Goal: Transaction & Acquisition: Purchase product/service

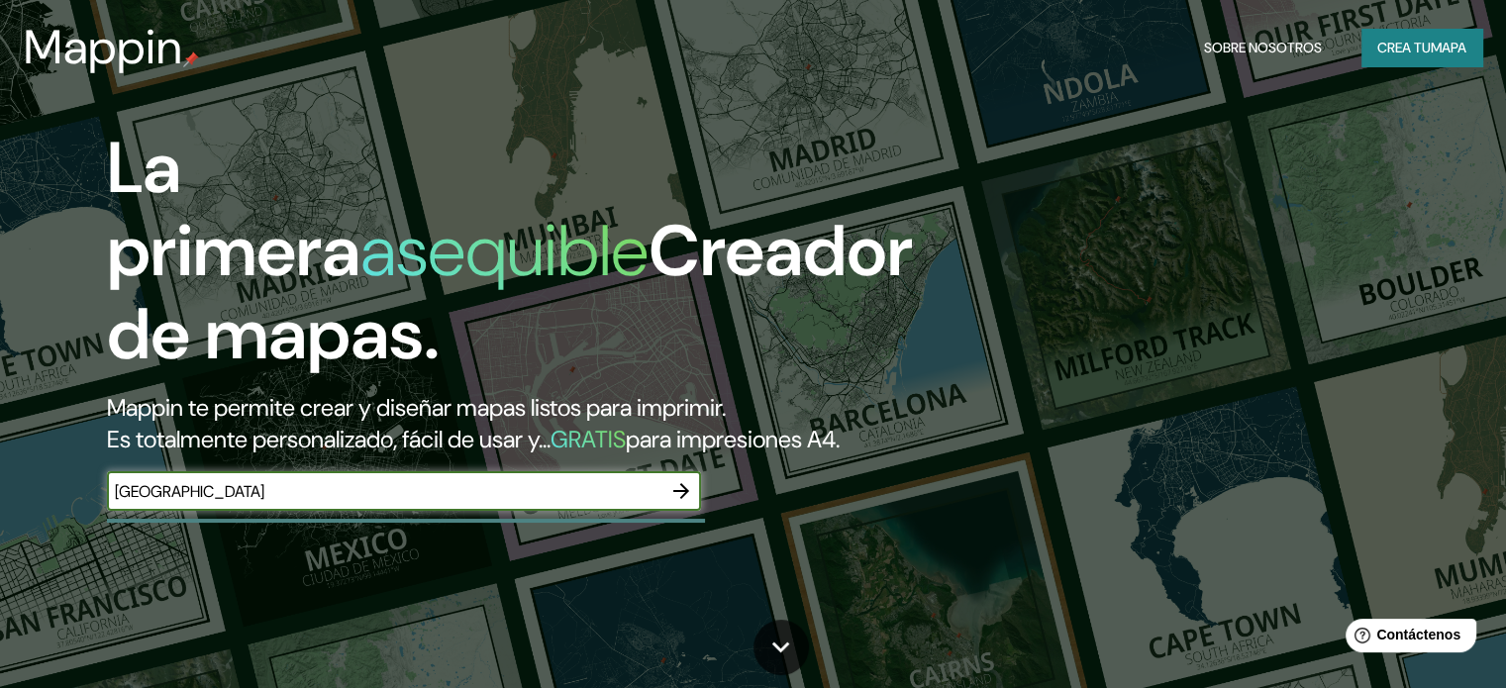
type input "[GEOGRAPHIC_DATA]"
click at [647, 511] on div "PERU ​" at bounding box center [404, 491] width 594 height 40
click at [687, 511] on button "button" at bounding box center [681, 491] width 40 height 40
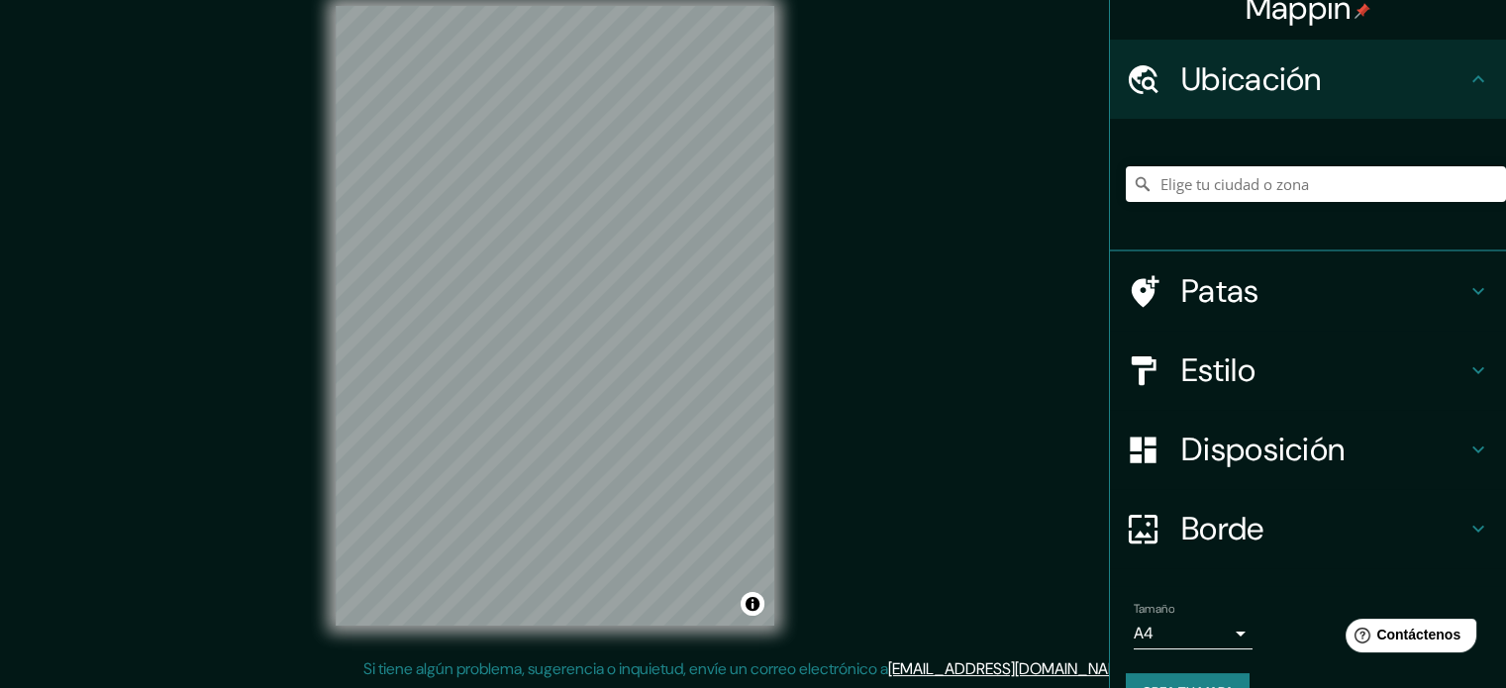
scroll to position [21, 0]
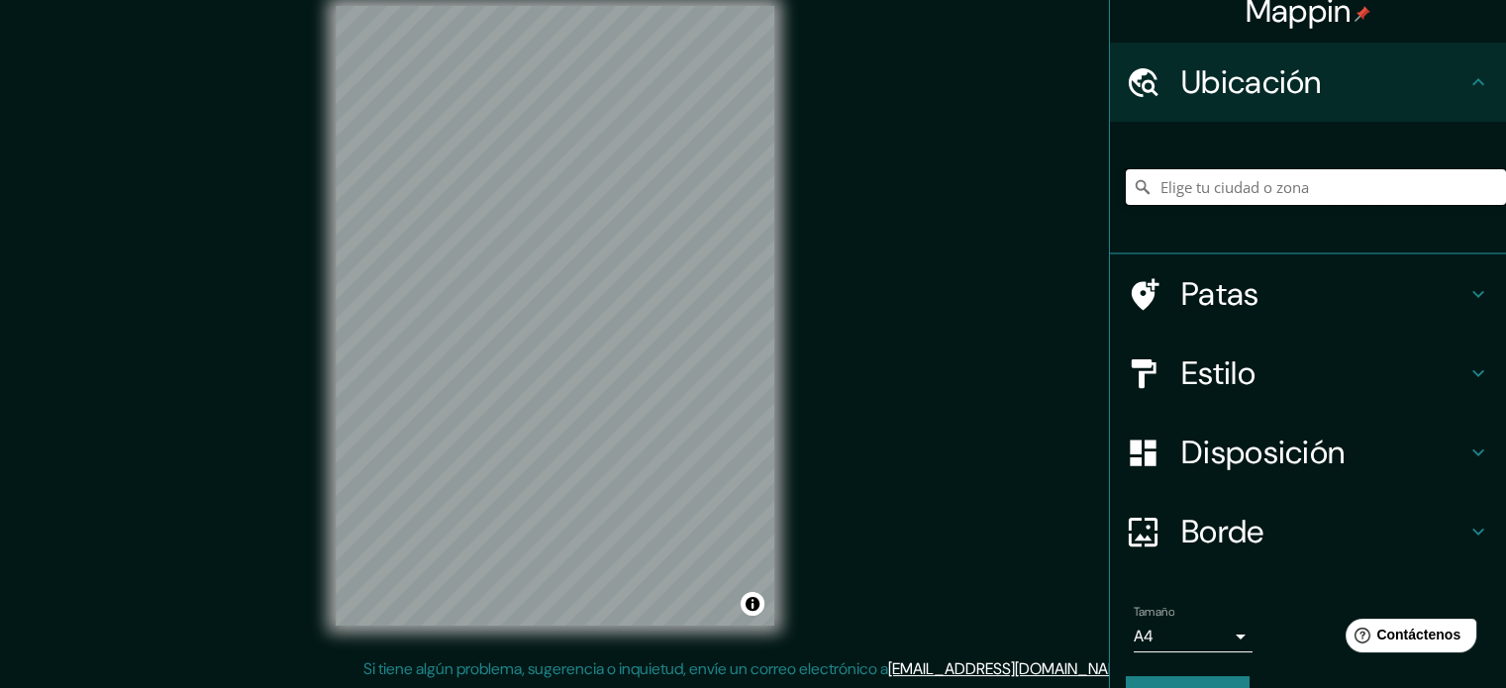
click at [1280, 173] on input "Elige tu ciudad o zona" at bounding box center [1315, 187] width 380 height 36
type input "Piura, [GEOGRAPHIC_DATA], [GEOGRAPHIC_DATA]"
click at [1219, 180] on input "Piura, [GEOGRAPHIC_DATA], [GEOGRAPHIC_DATA]" at bounding box center [1315, 187] width 380 height 36
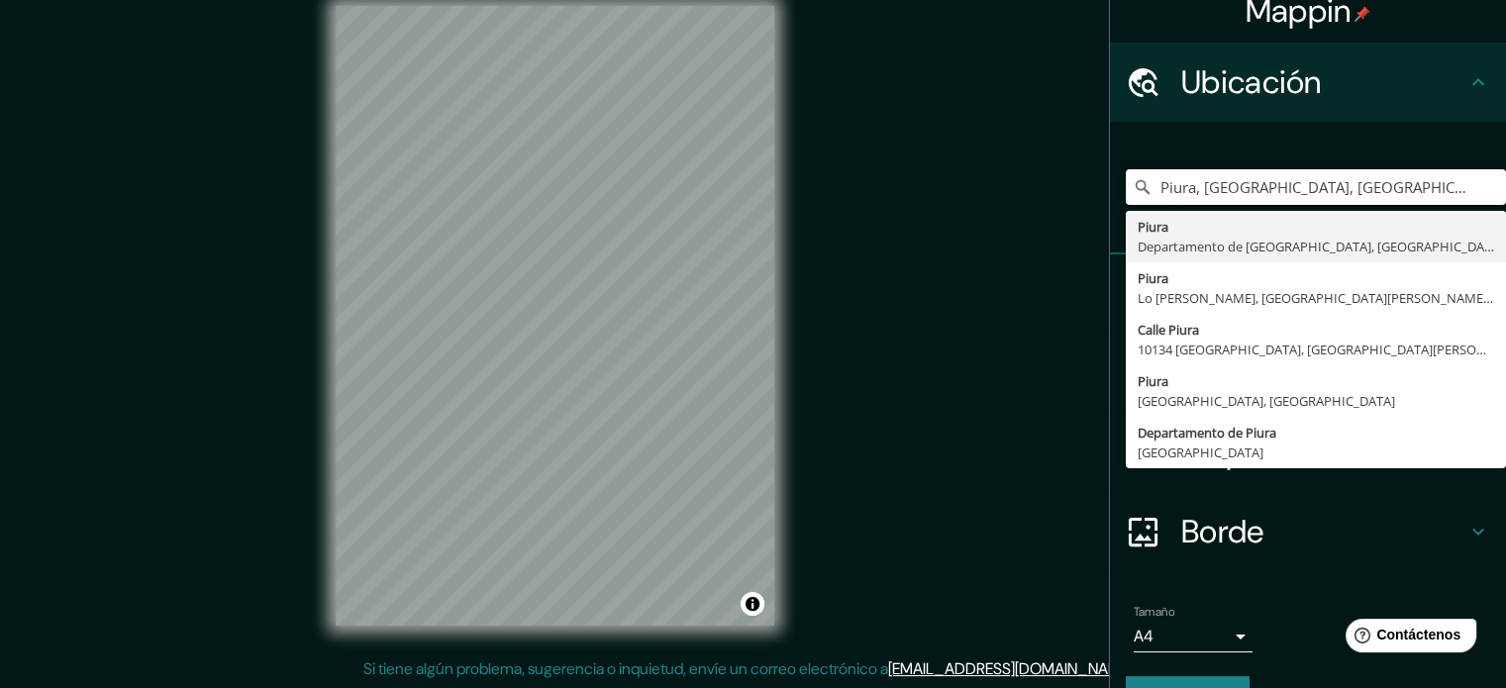
drag, startPoint x: 1420, startPoint y: 187, endPoint x: 1114, endPoint y: 208, distance: 307.5
click at [1125, 208] on div "[GEOGRAPHIC_DATA], [GEOGRAPHIC_DATA], [GEOGRAPHIC_DATA] [GEOGRAPHIC_DATA] [GEOG…" at bounding box center [1315, 187] width 380 height 99
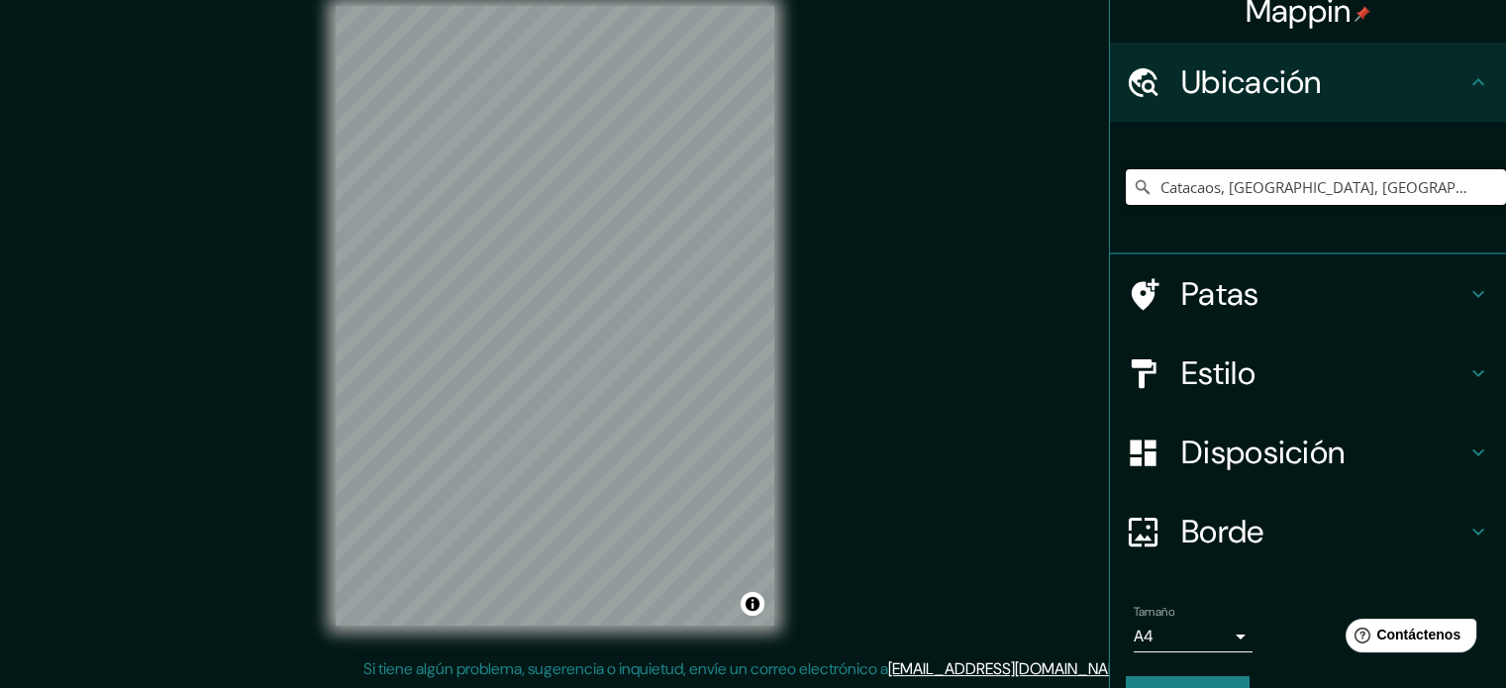
type input "Catacaos, [GEOGRAPHIC_DATA], [GEOGRAPHIC_DATA]"
click at [1268, 437] on font "Disposición" at bounding box center [1262, 453] width 163 height 42
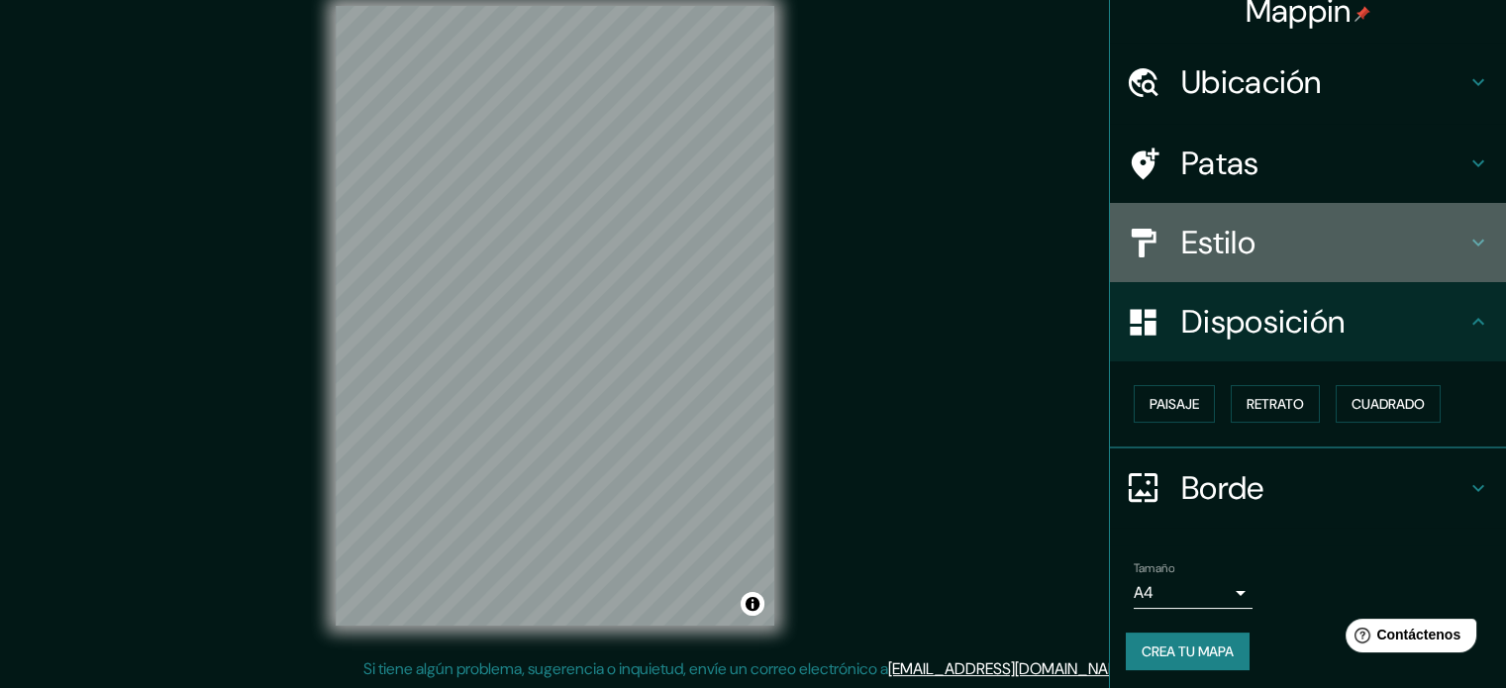
click at [1219, 213] on div "Estilo" at bounding box center [1308, 242] width 396 height 79
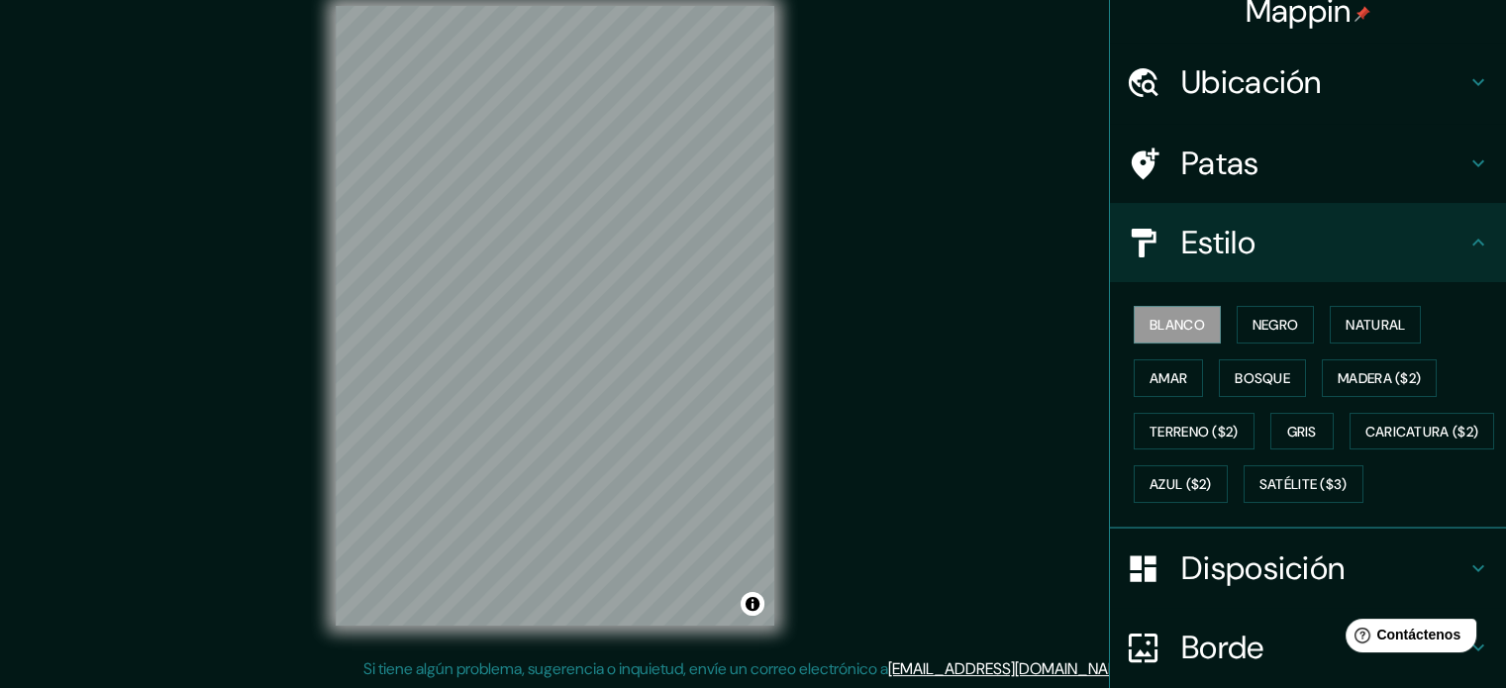
click at [1226, 176] on font "Patas" at bounding box center [1220, 164] width 78 height 42
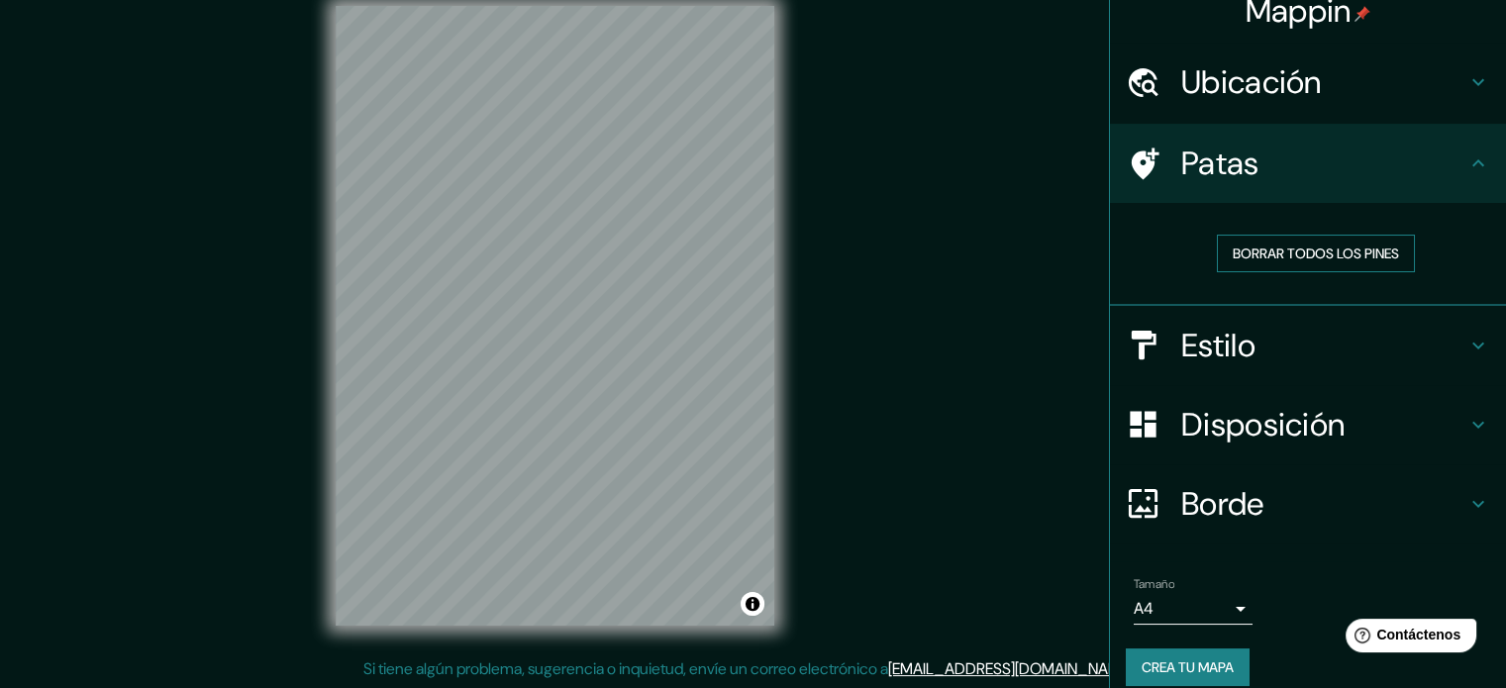
click at [1244, 249] on font "Borrar todos los pines" at bounding box center [1315, 253] width 166 height 18
click at [1377, 351] on h4 "Estilo" at bounding box center [1323, 346] width 285 height 40
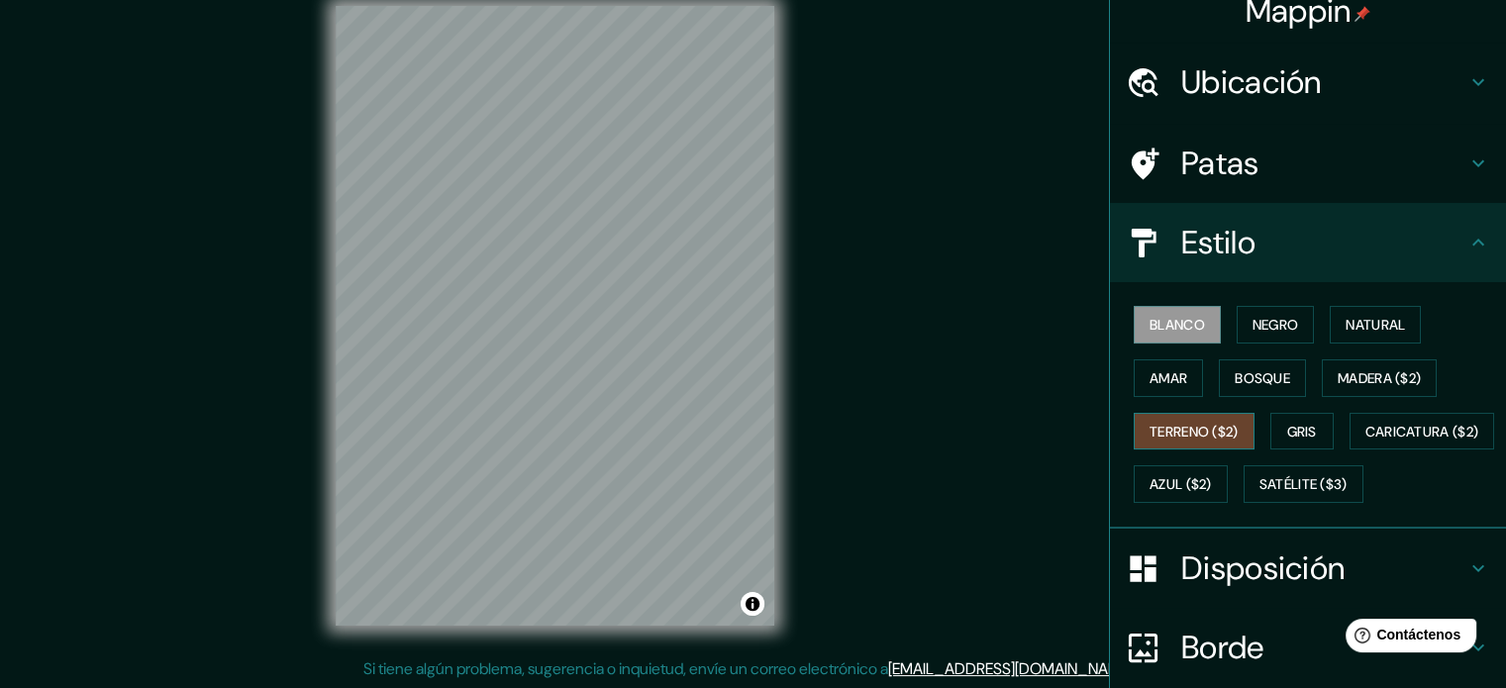
click at [1167, 430] on font "Terreno ($2)" at bounding box center [1193, 432] width 89 height 18
click at [1373, 381] on font "Madera ($2)" at bounding box center [1378, 378] width 83 height 18
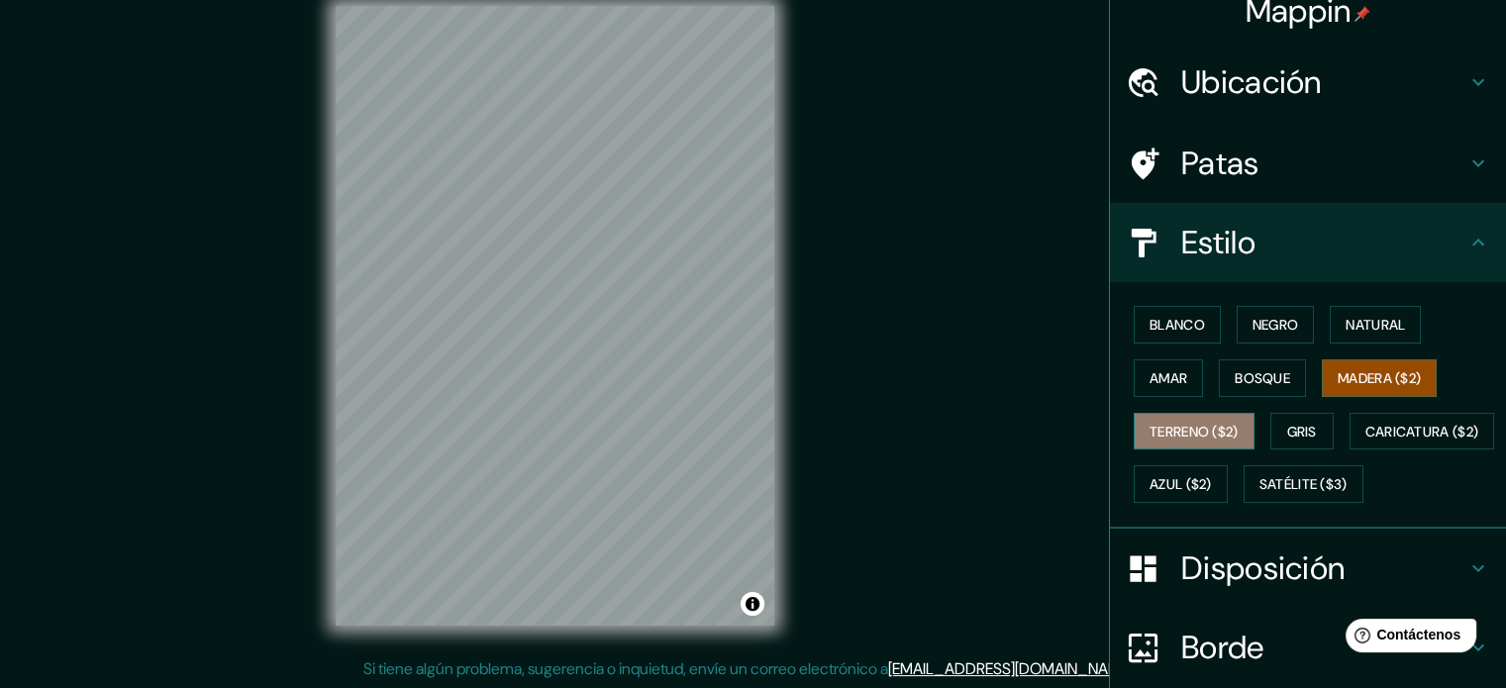
click at [1176, 426] on font "Terreno ($2)" at bounding box center [1193, 432] width 89 height 18
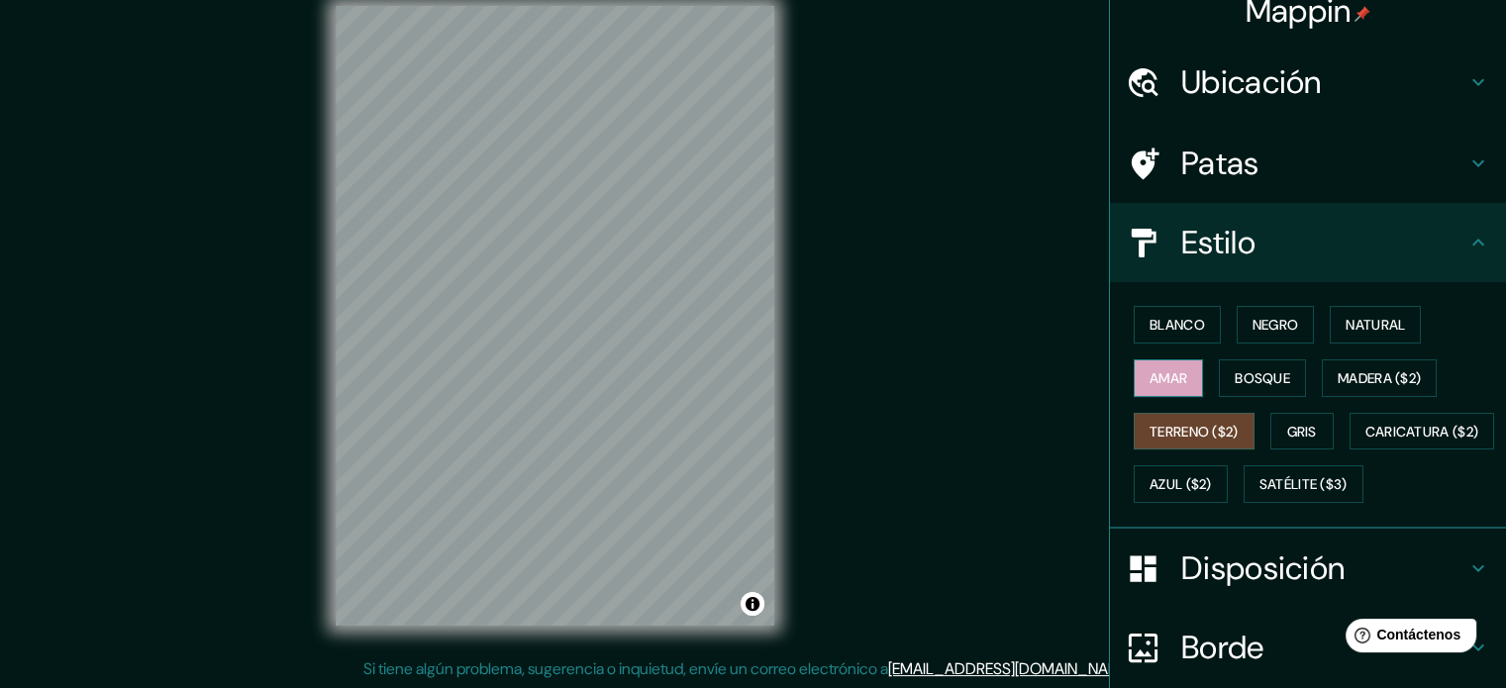
click at [1154, 392] on button "Amar" at bounding box center [1167, 378] width 69 height 38
click at [1218, 371] on button "Bosque" at bounding box center [1261, 378] width 87 height 38
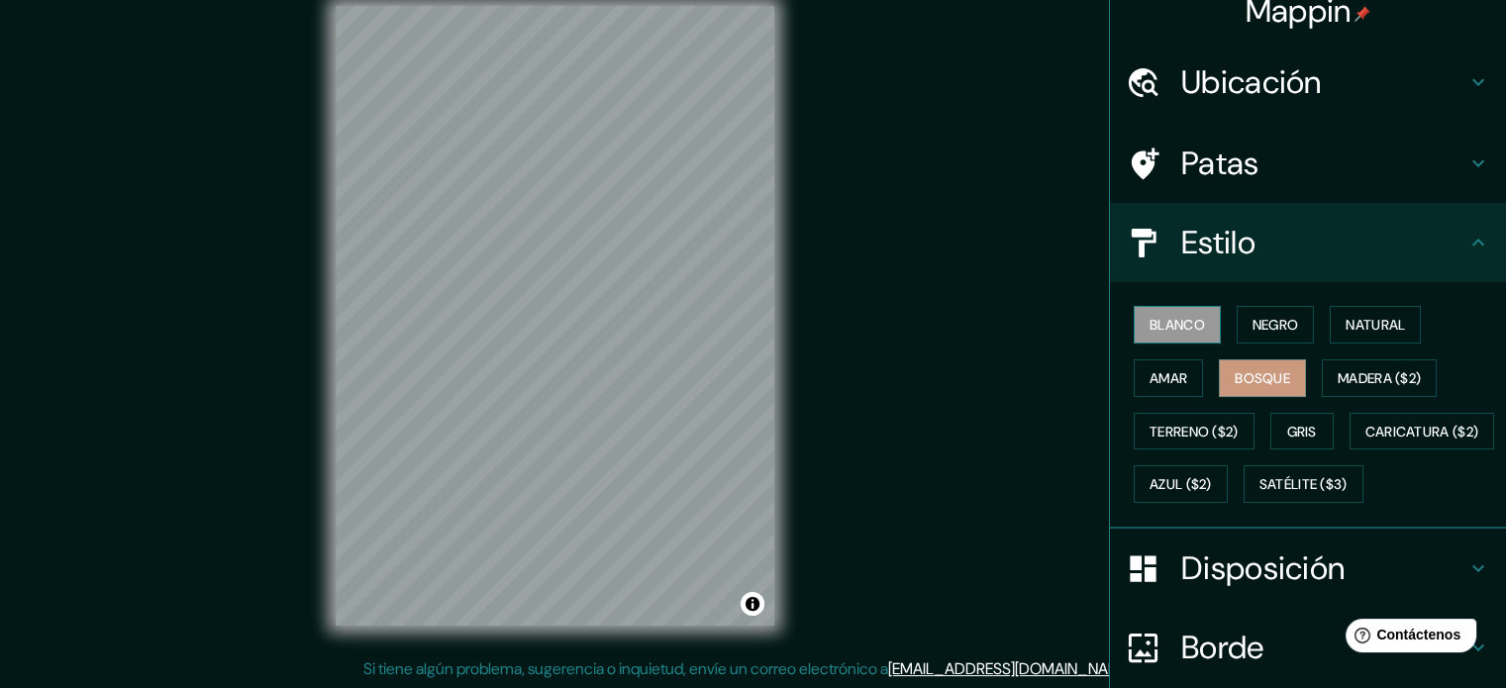
click at [1174, 336] on button "Blanco" at bounding box center [1176, 325] width 87 height 38
click at [1266, 326] on font "Negro" at bounding box center [1275, 325] width 47 height 18
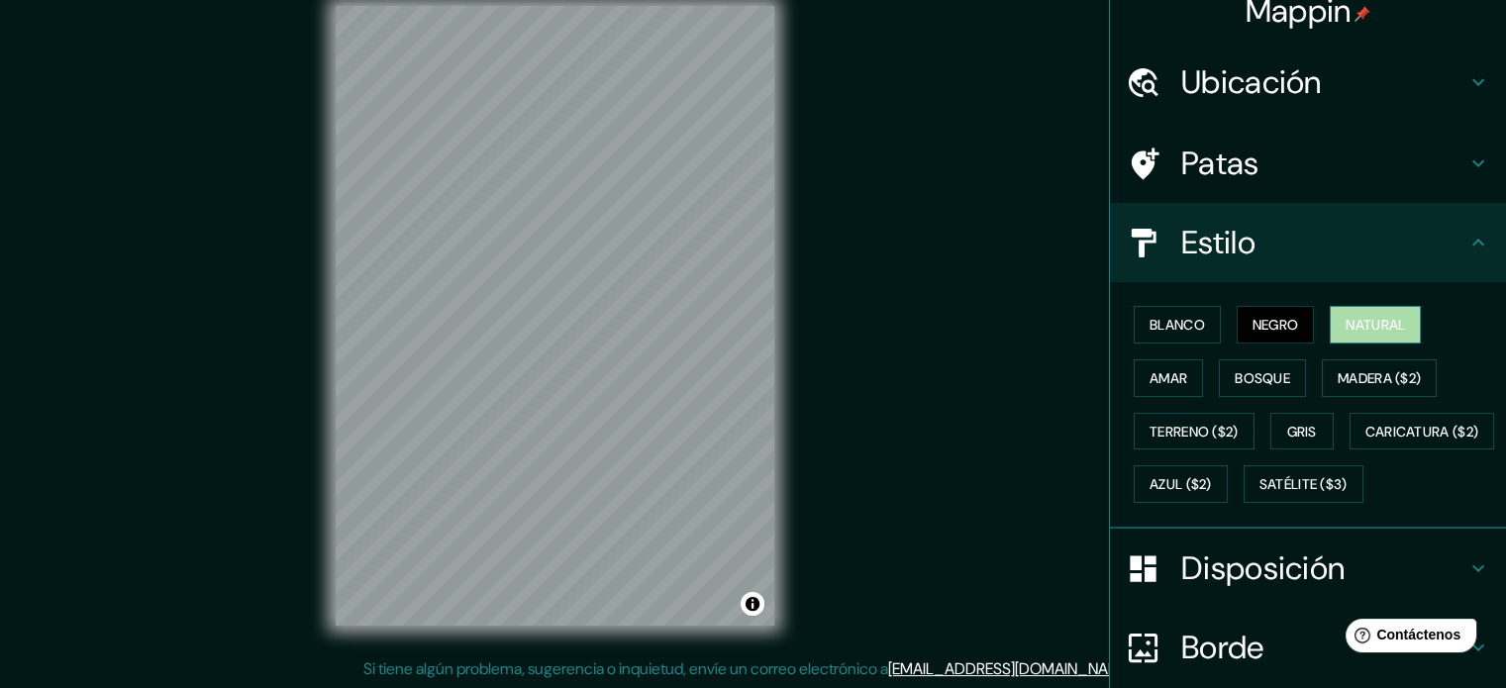
click at [1329, 323] on button "Natural" at bounding box center [1374, 325] width 91 height 38
click at [517, 416] on div at bounding box center [518, 411] width 16 height 16
click at [1347, 376] on font "Madera ($2)" at bounding box center [1378, 378] width 83 height 18
click at [1354, 324] on font "Natural" at bounding box center [1374, 325] width 59 height 18
click at [1259, 301] on div "Blanco Negro Natural Amar Bosque Madera ($2) Terreno ($2) Gris Caricatura ($2) …" at bounding box center [1315, 404] width 380 height 213
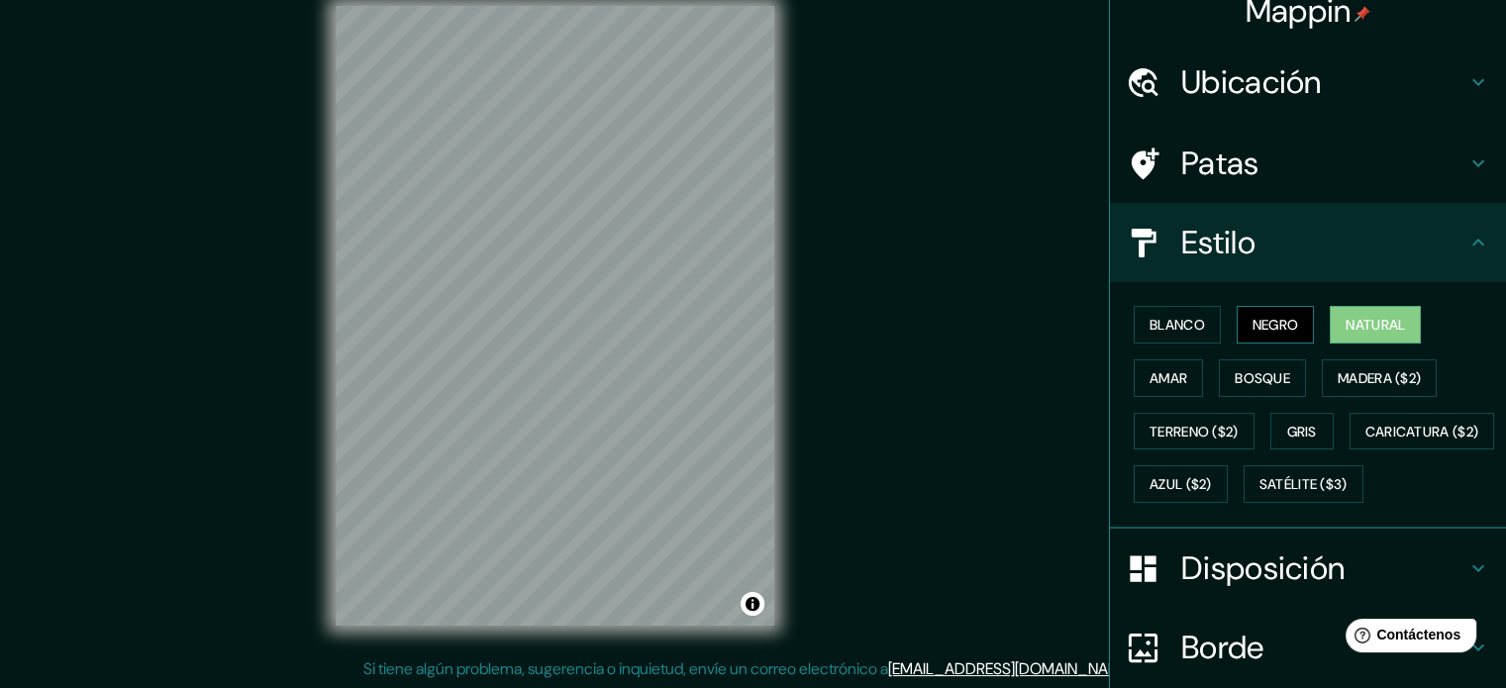
click at [1259, 312] on font "Negro" at bounding box center [1275, 325] width 47 height 26
click at [1180, 330] on font "Blanco" at bounding box center [1176, 325] width 55 height 18
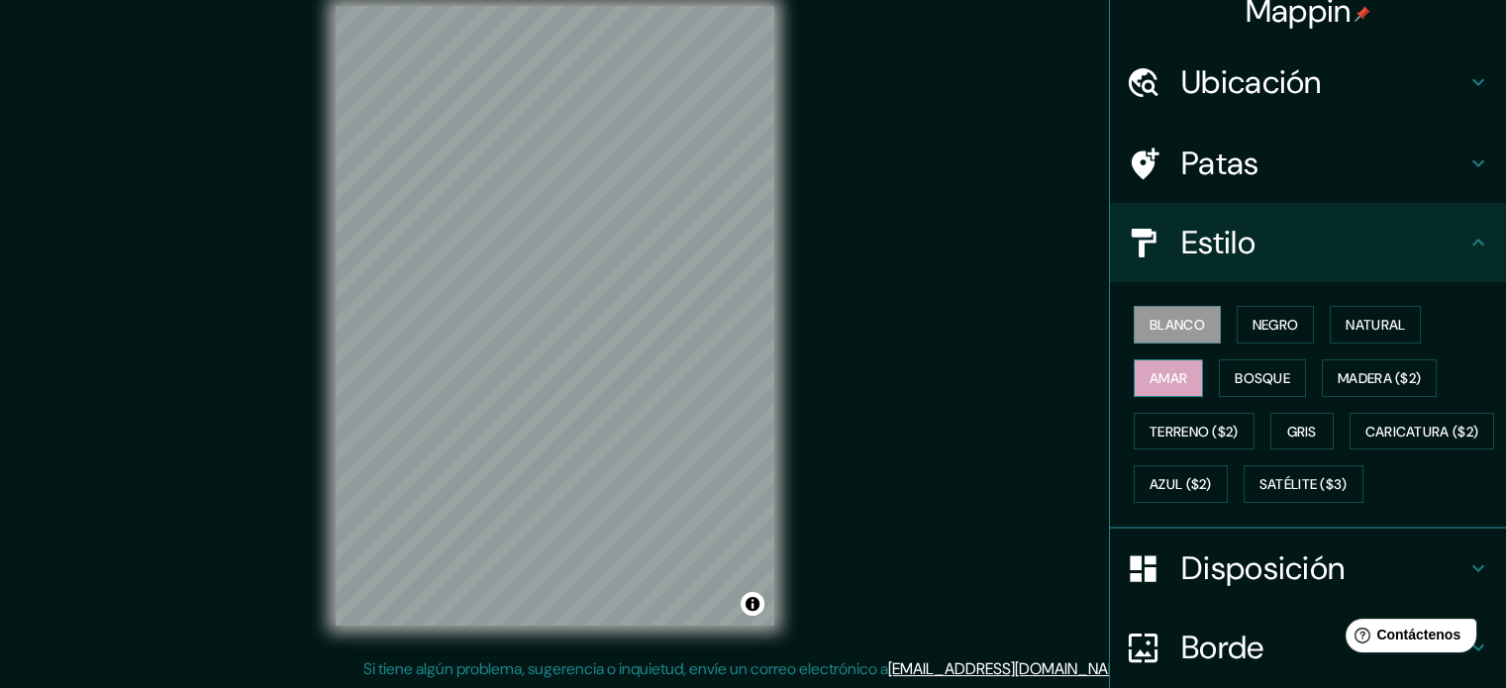
click at [1178, 363] on button "Amar" at bounding box center [1167, 378] width 69 height 38
click at [1268, 336] on font "Negro" at bounding box center [1275, 325] width 47 height 26
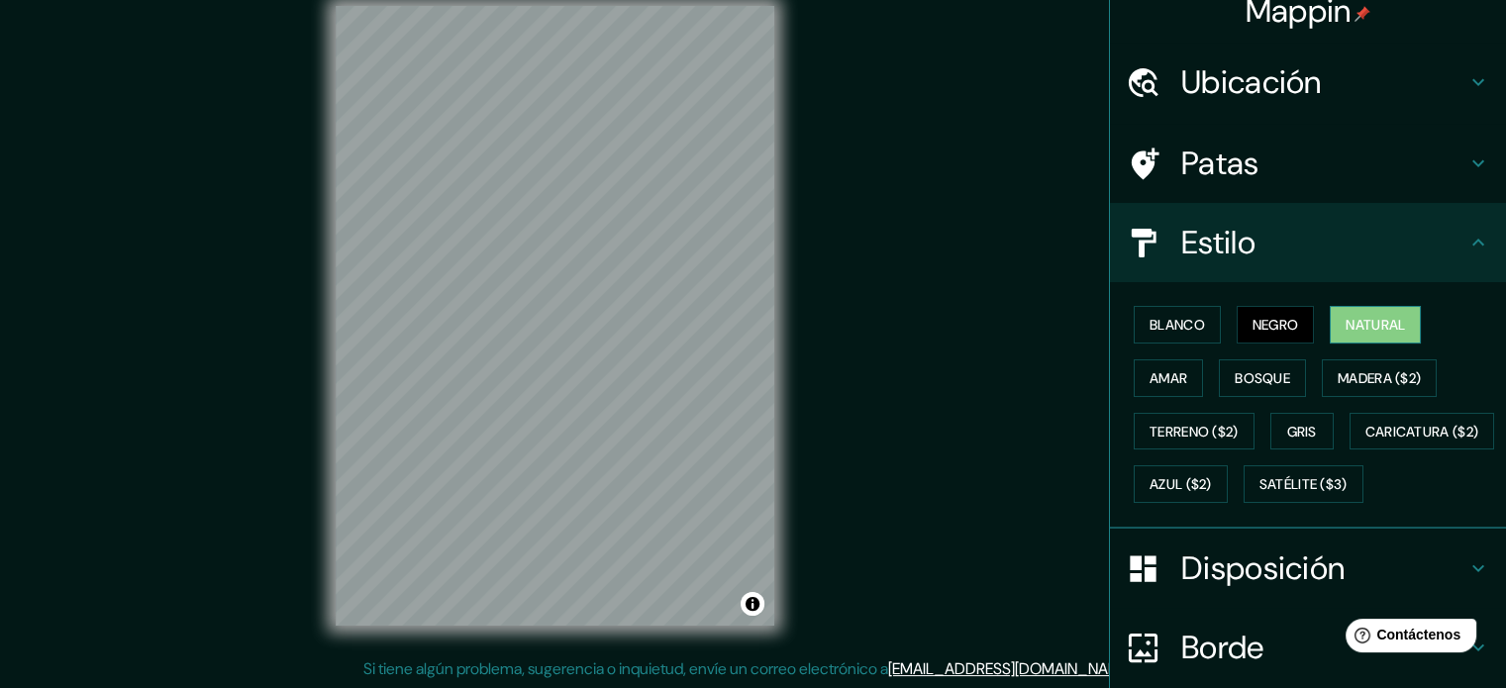
click at [1345, 329] on font "Natural" at bounding box center [1374, 325] width 59 height 18
click at [1310, 439] on button "Gris" at bounding box center [1301, 432] width 63 height 38
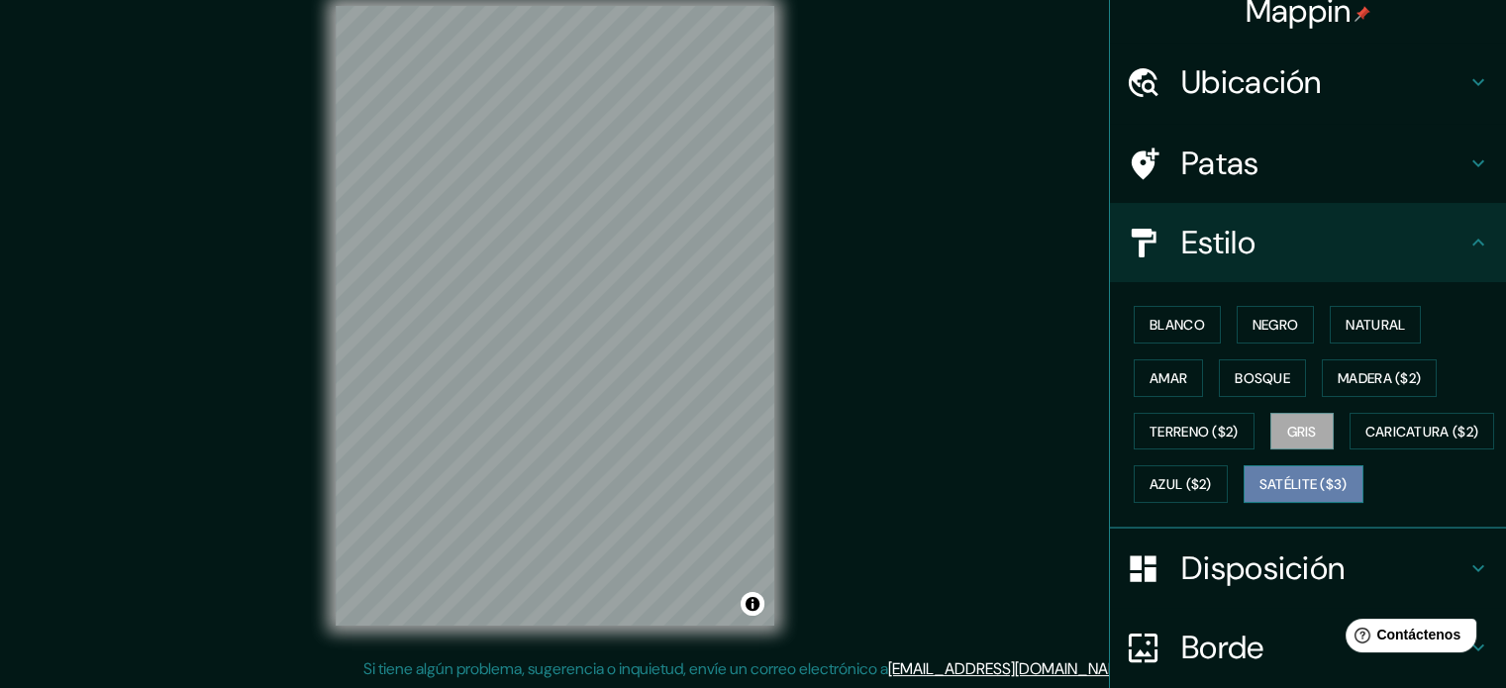
click at [1259, 494] on font "Satélite ($3)" at bounding box center [1303, 485] width 88 height 18
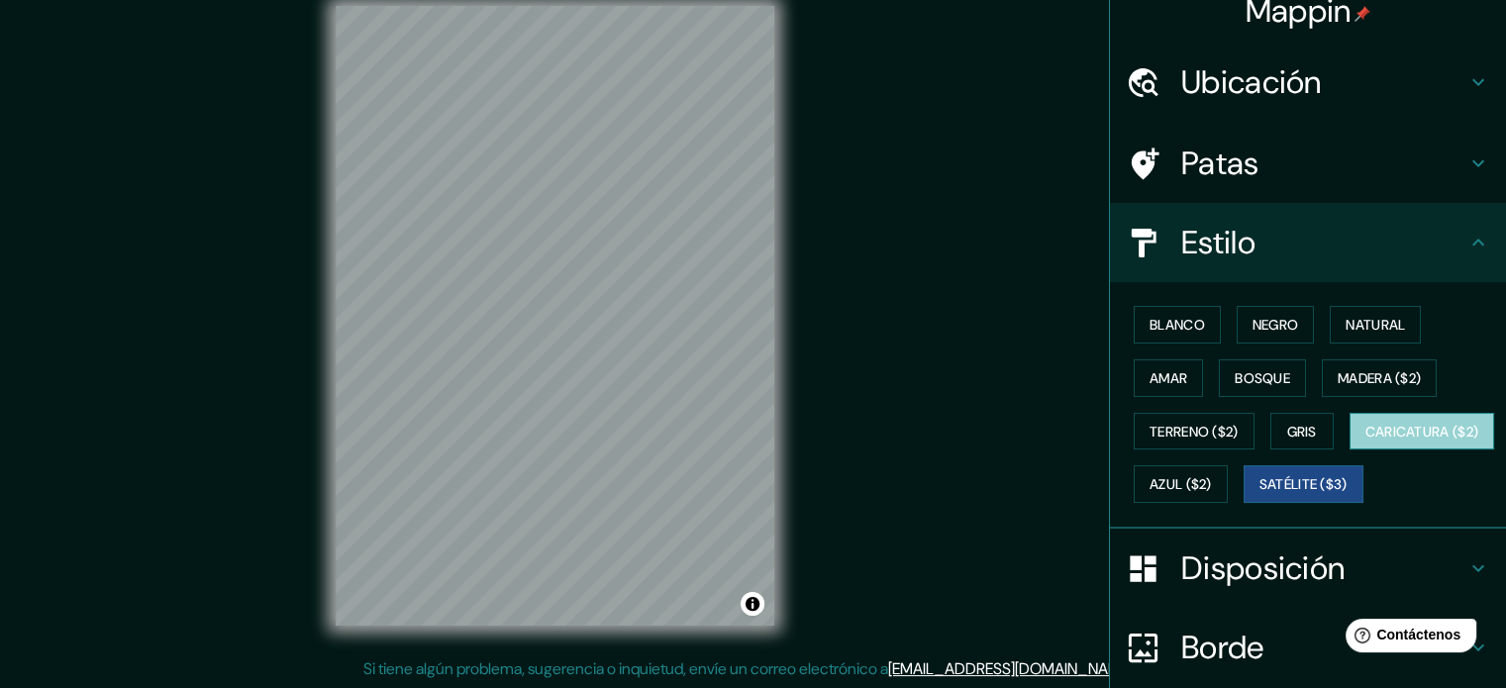
click at [1365, 440] on font "Caricatura ($2)" at bounding box center [1422, 432] width 114 height 18
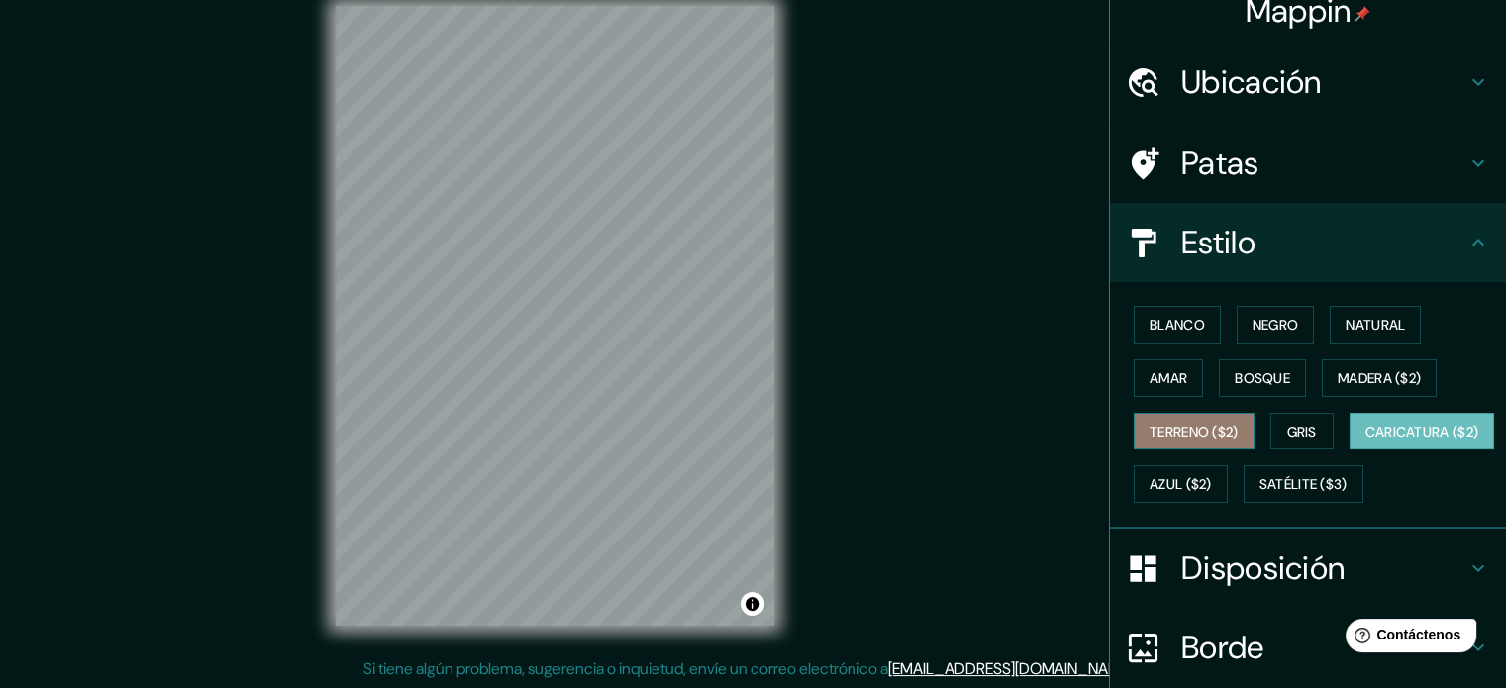
click at [1191, 434] on font "Terreno ($2)" at bounding box center [1193, 432] width 89 height 18
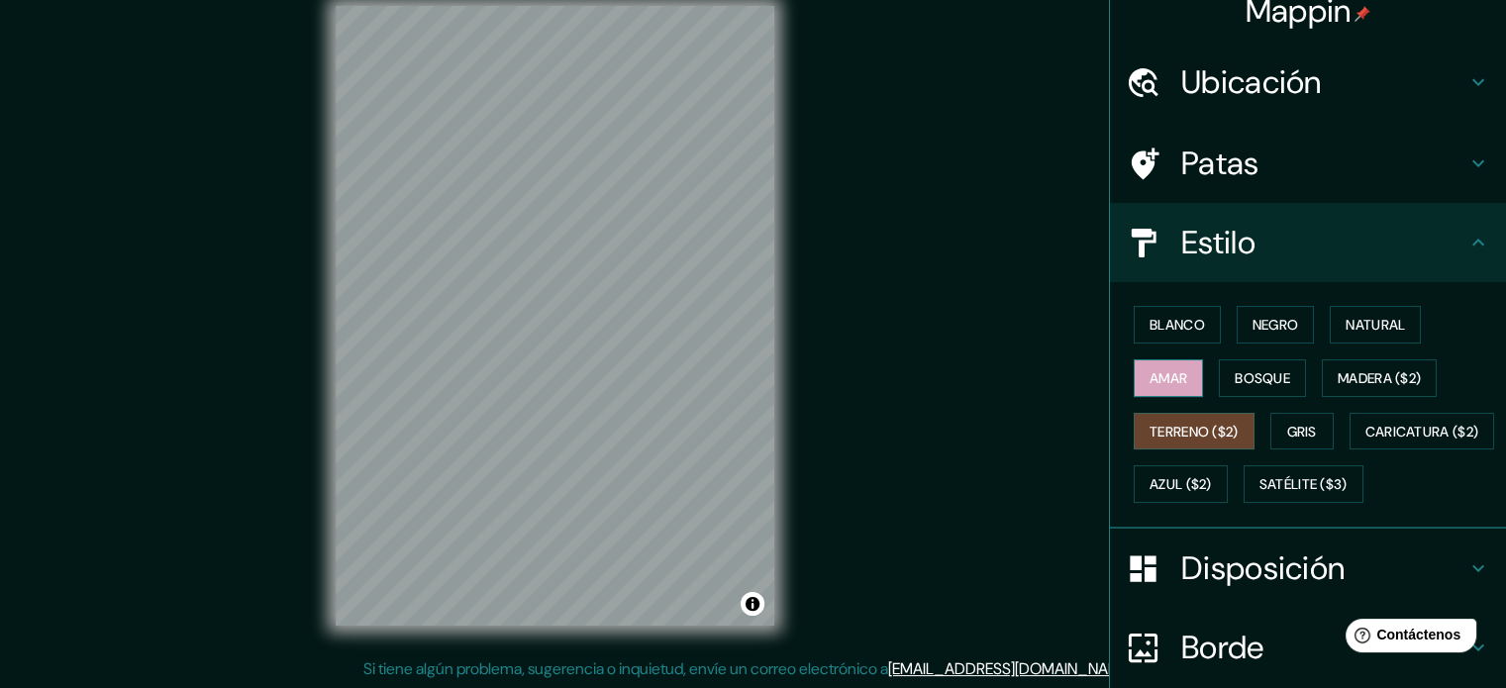
click at [1178, 387] on button "Amar" at bounding box center [1167, 378] width 69 height 38
click at [1234, 378] on font "Bosque" at bounding box center [1261, 378] width 55 height 18
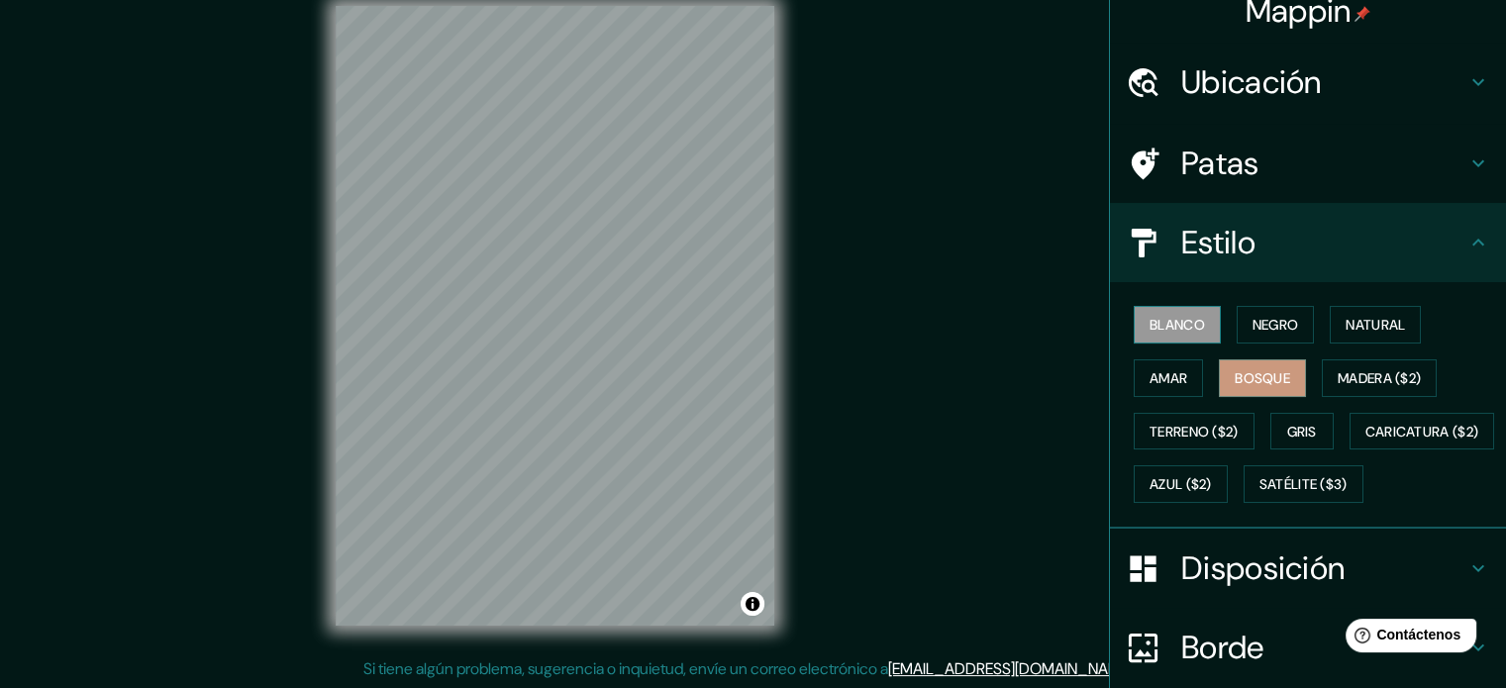
click at [1195, 337] on button "Blanco" at bounding box center [1176, 325] width 87 height 38
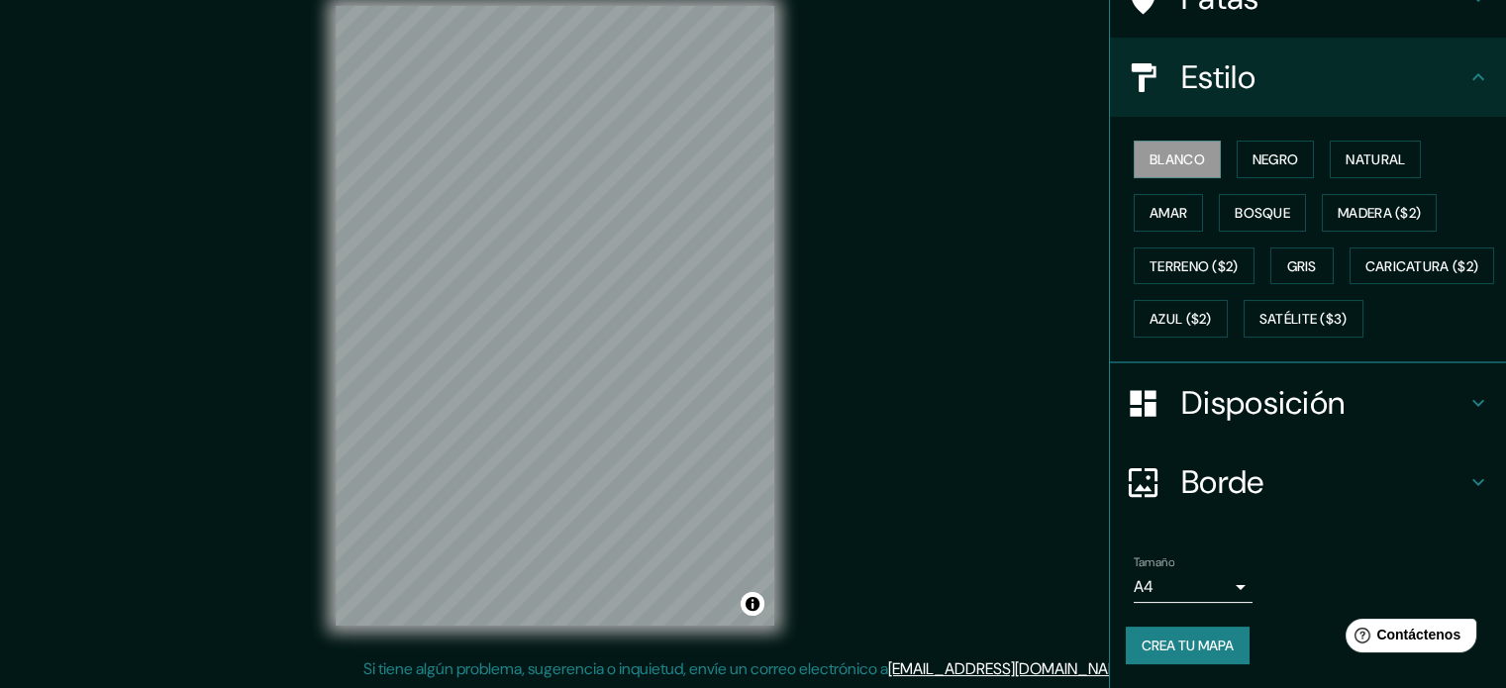
scroll to position [234, 0]
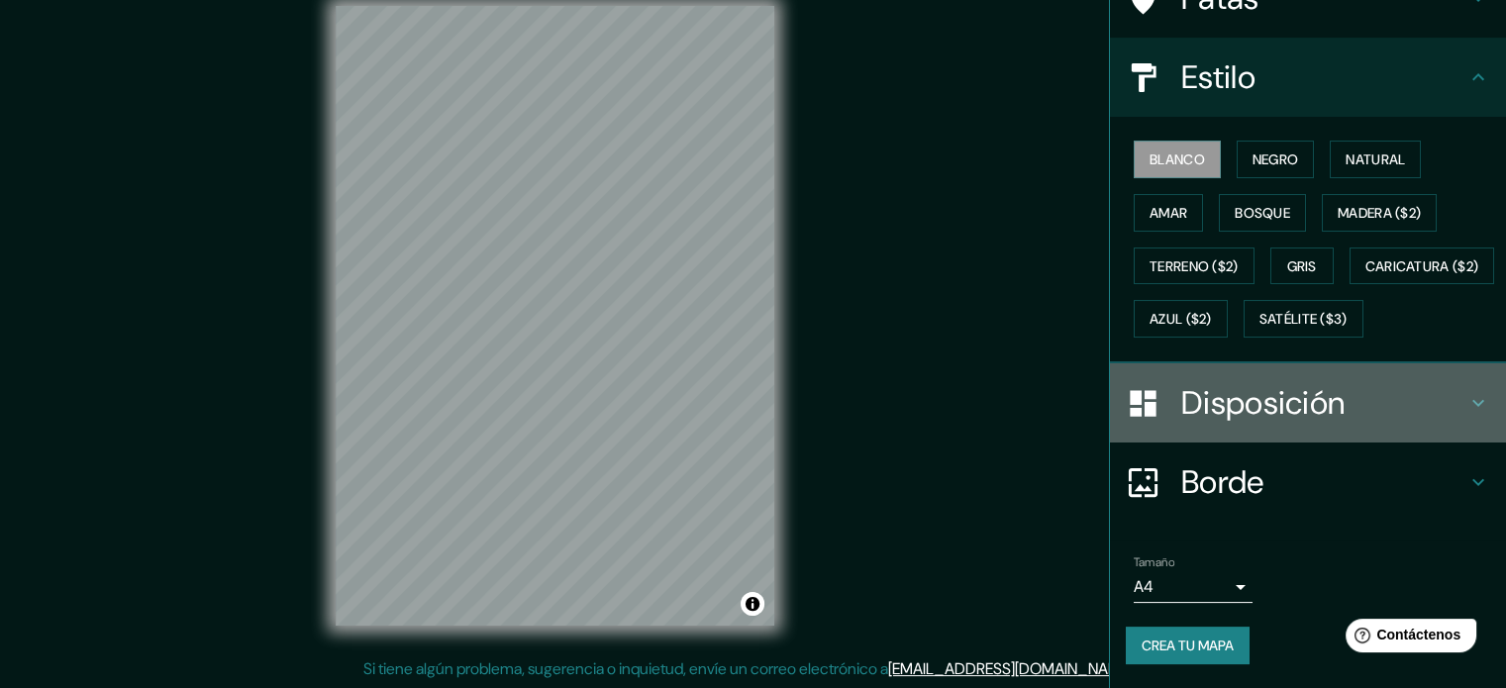
click at [1408, 411] on h4 "Disposición" at bounding box center [1323, 403] width 285 height 40
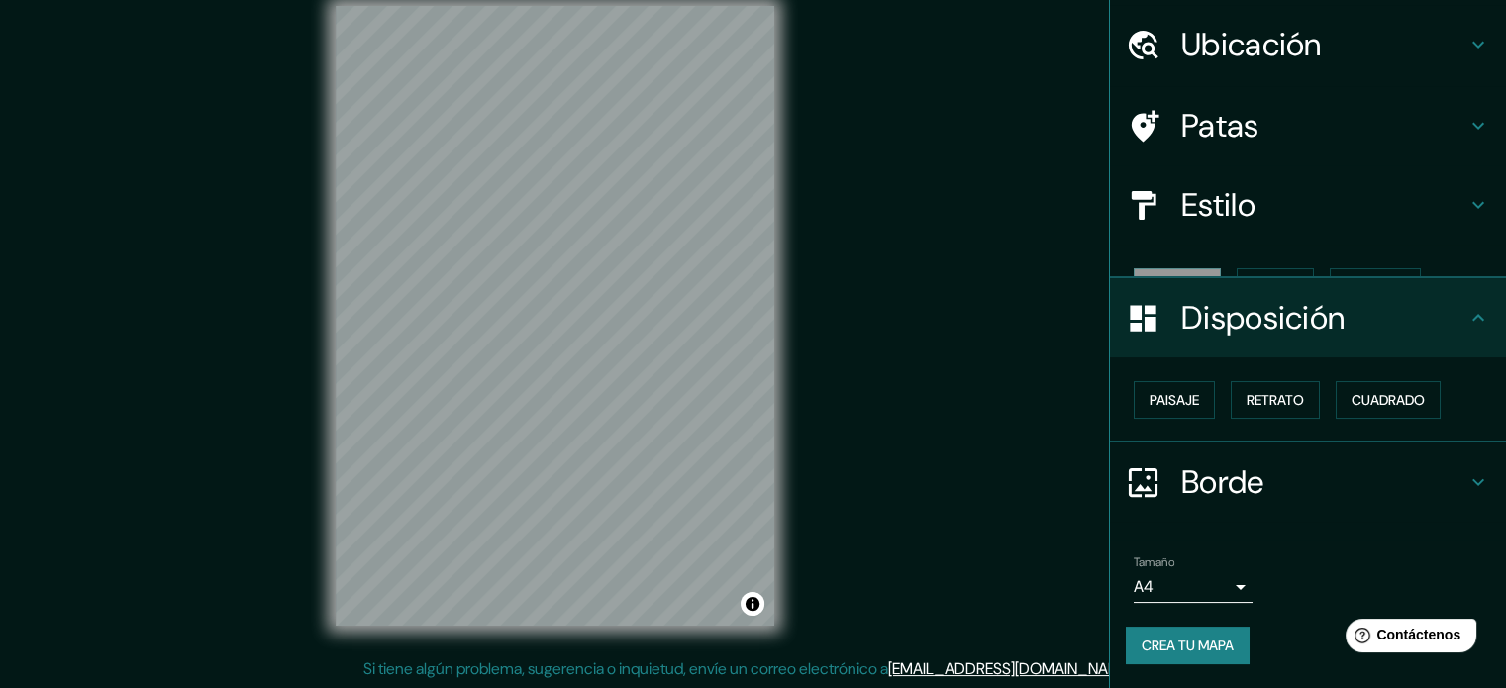
scroll to position [24, 0]
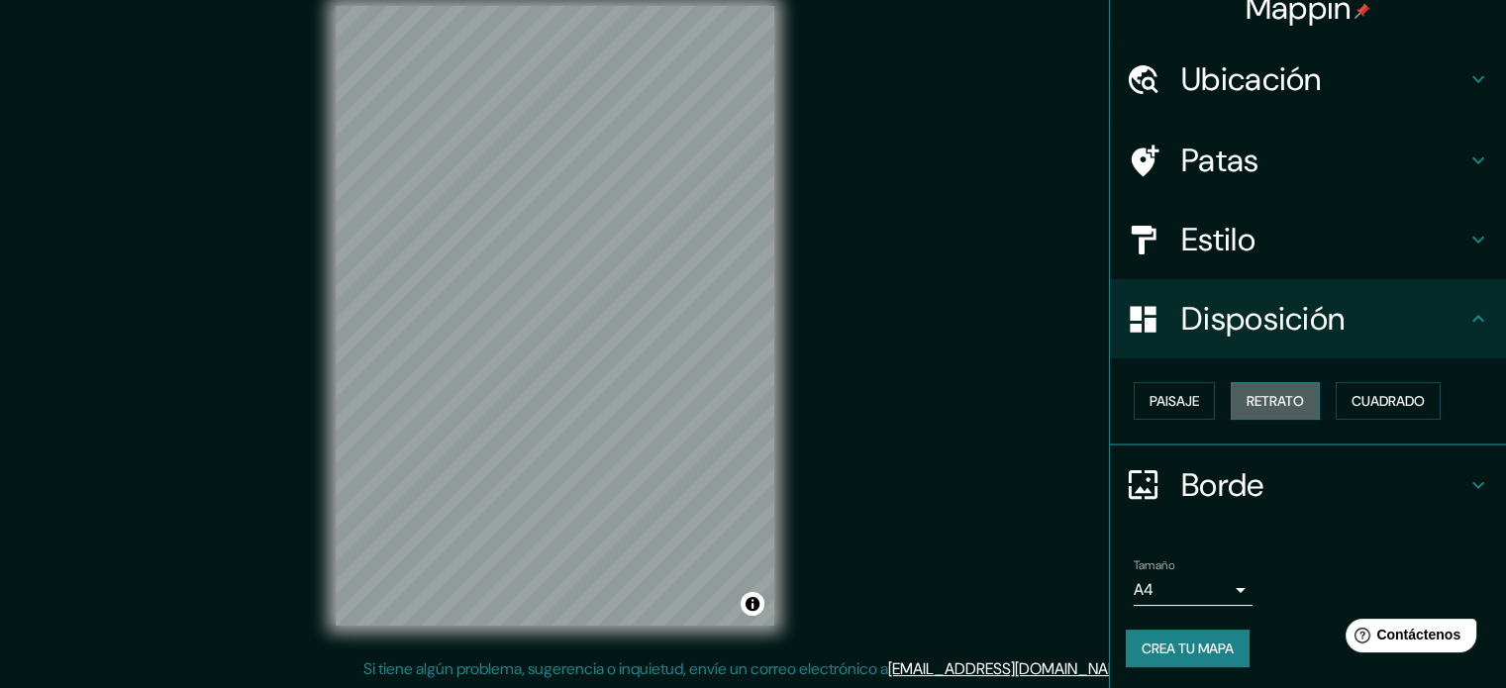
click at [1246, 409] on font "Retrato" at bounding box center [1274, 401] width 57 height 26
click at [1351, 394] on font "Cuadrado" at bounding box center [1387, 401] width 73 height 18
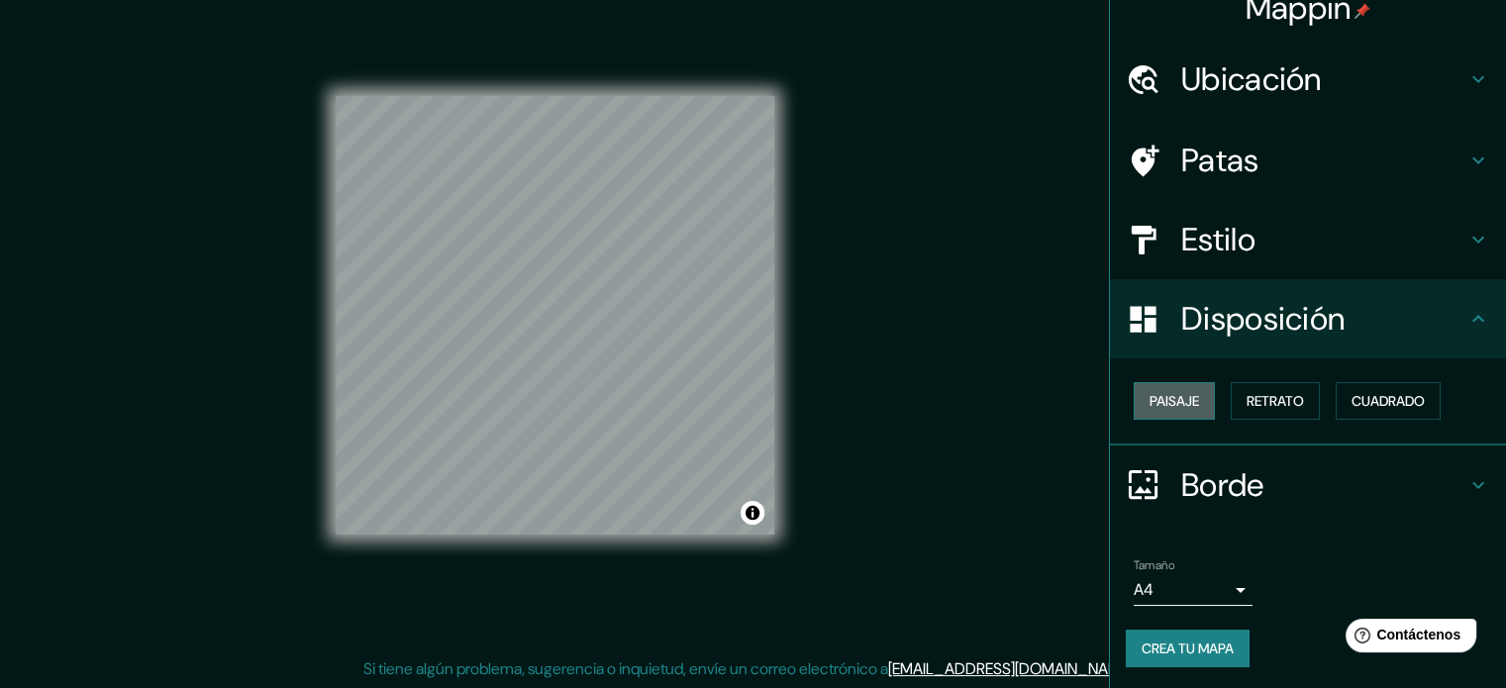
click at [1171, 399] on font "Paisaje" at bounding box center [1173, 401] width 49 height 18
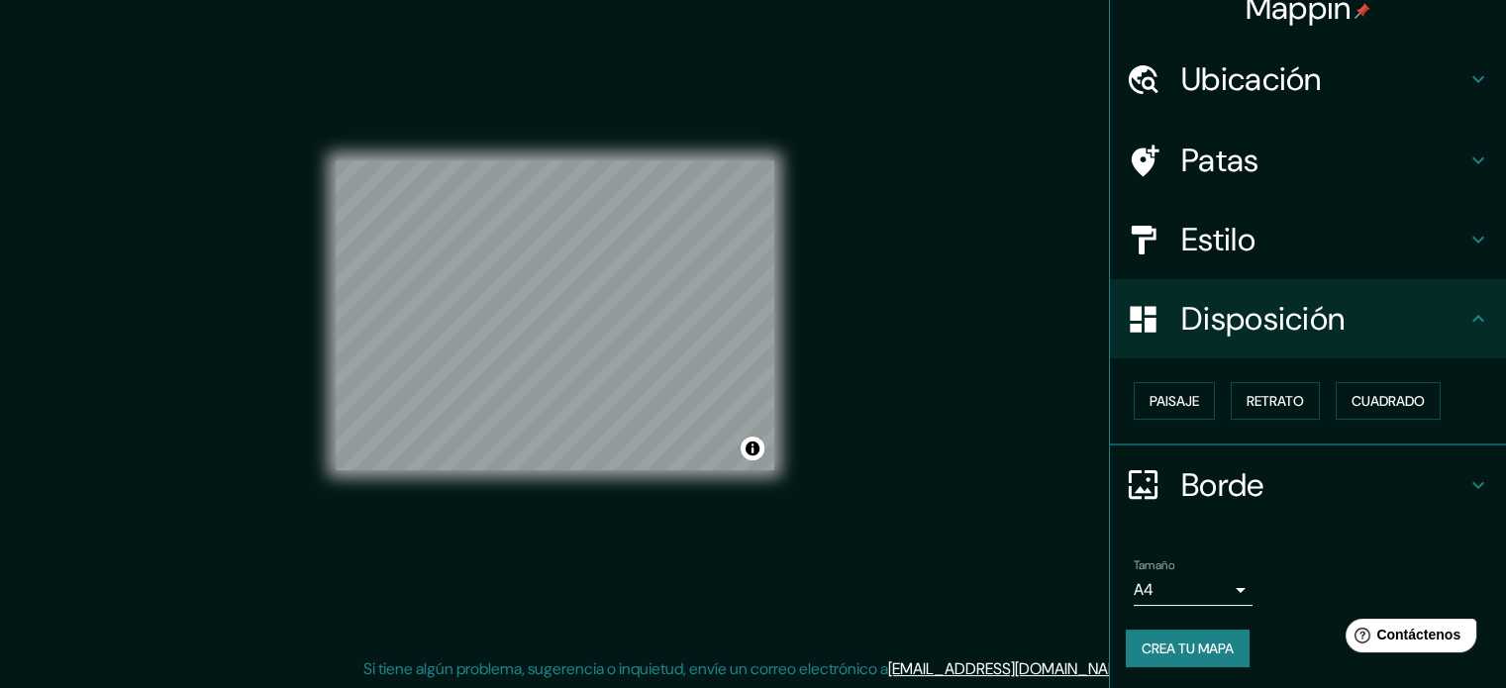
click at [1463, 457] on div "Borde" at bounding box center [1308, 484] width 396 height 79
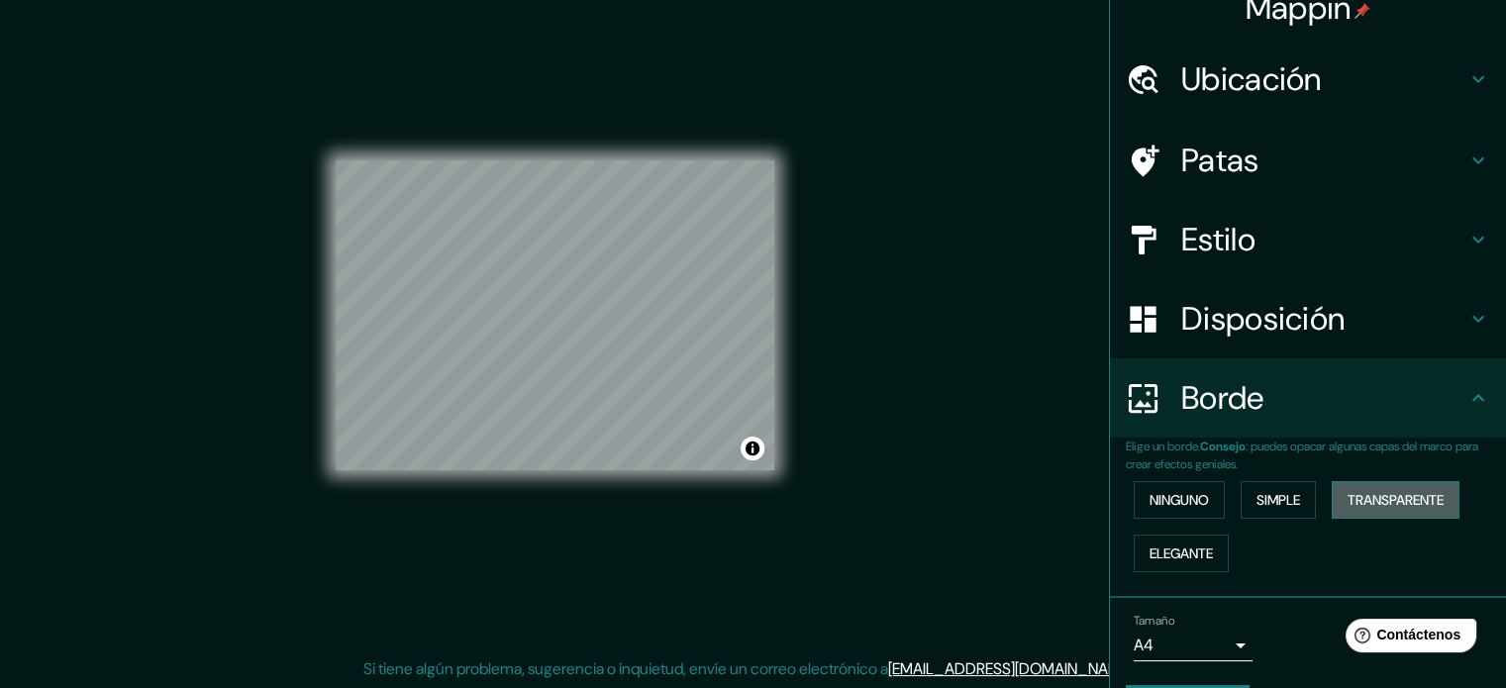
click at [1347, 500] on font "Transparente" at bounding box center [1395, 500] width 96 height 18
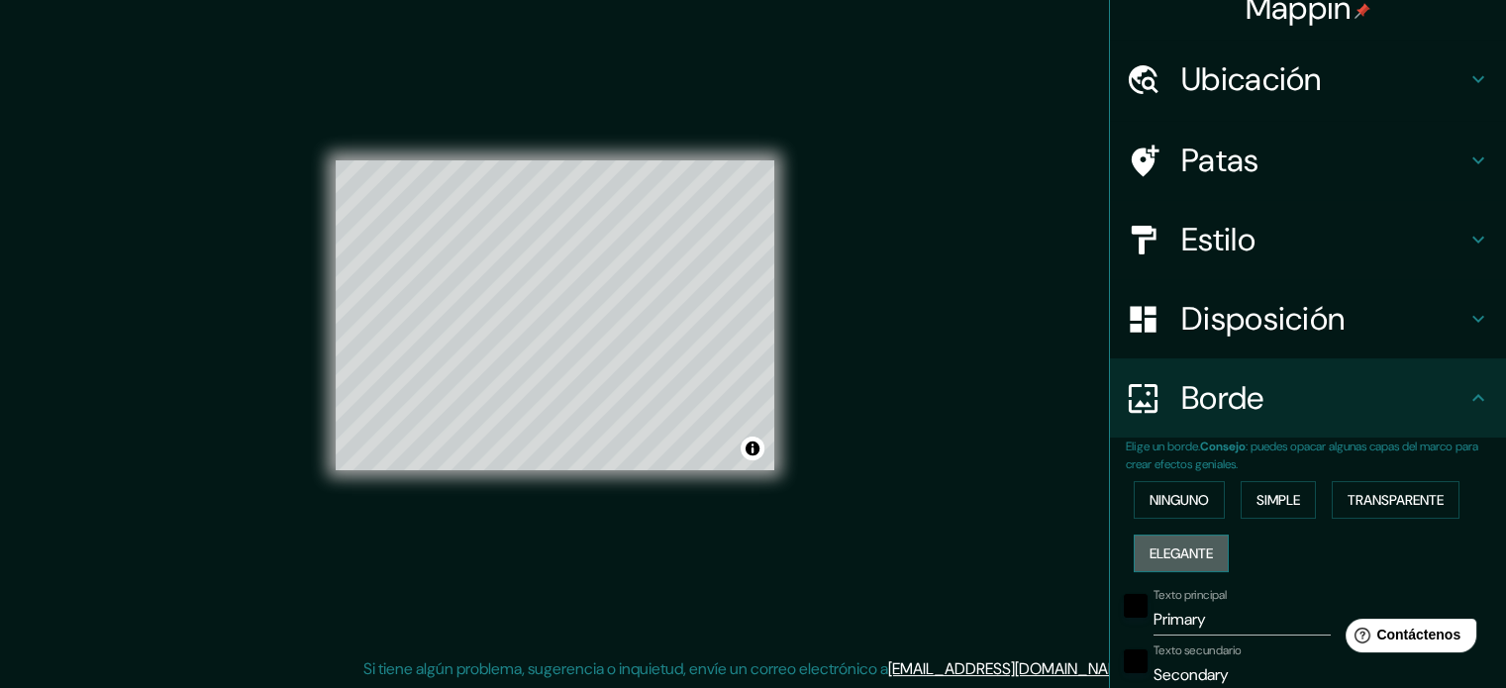
click at [1192, 540] on font "Elegante" at bounding box center [1180, 553] width 63 height 26
click at [1180, 518] on div "Ninguno Simple Transparente Elegante" at bounding box center [1315, 526] width 380 height 107
click at [1172, 499] on font "Ninguno" at bounding box center [1178, 500] width 59 height 18
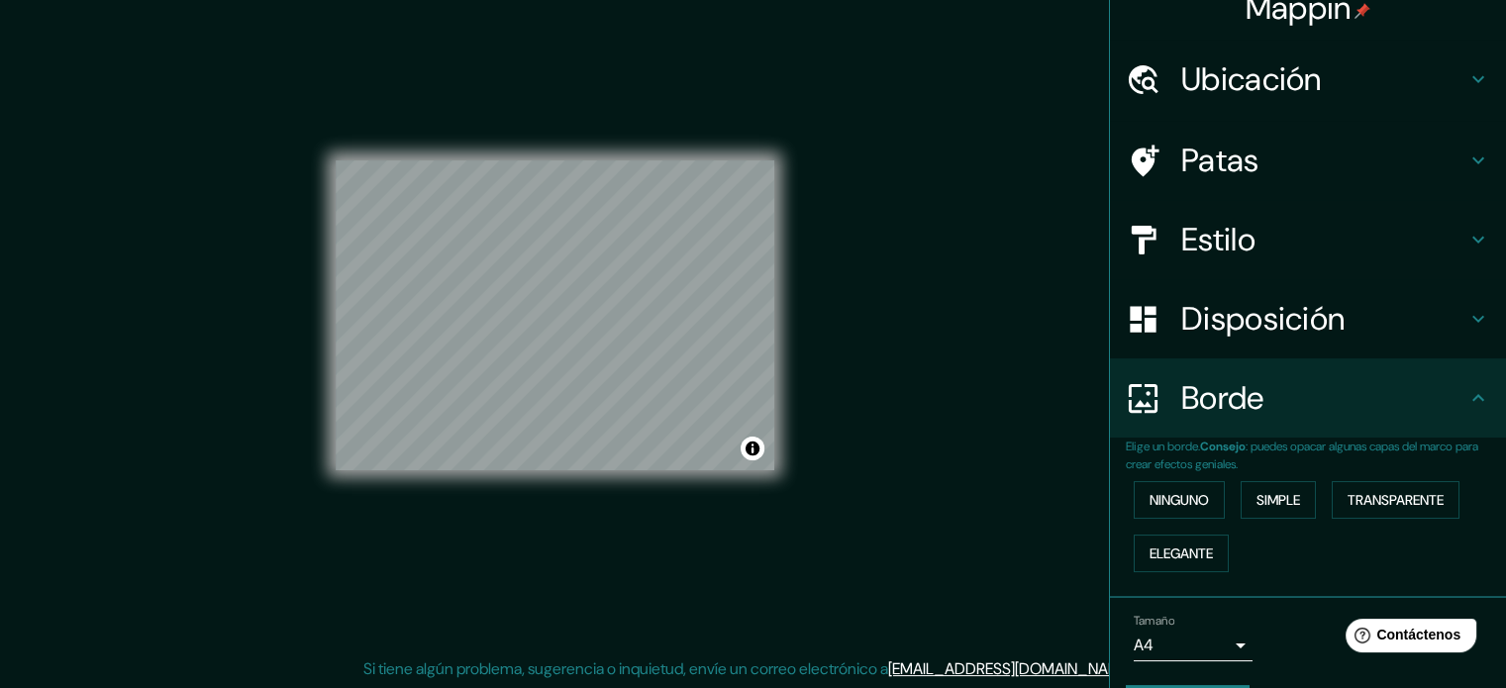
click at [1325, 158] on h4 "Patas" at bounding box center [1323, 161] width 285 height 40
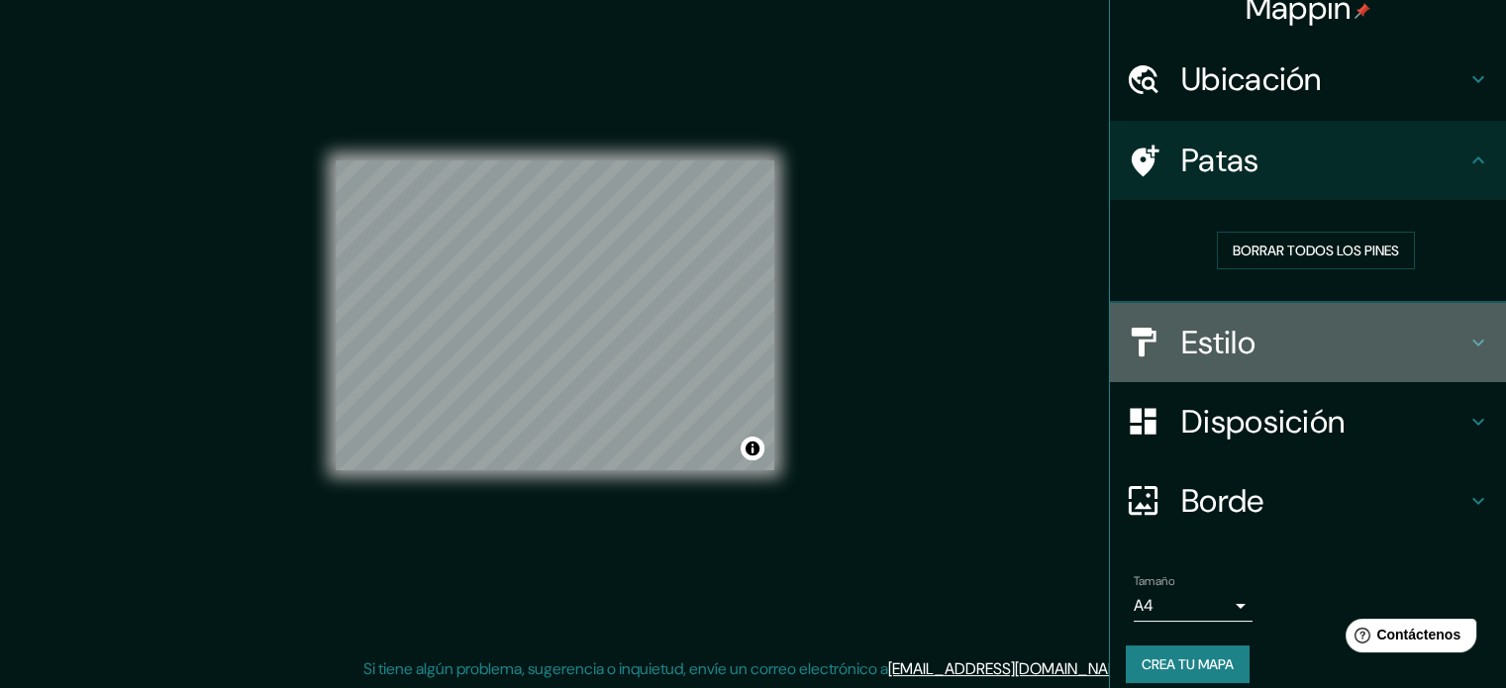
click at [1319, 324] on h4 "Estilo" at bounding box center [1323, 343] width 285 height 40
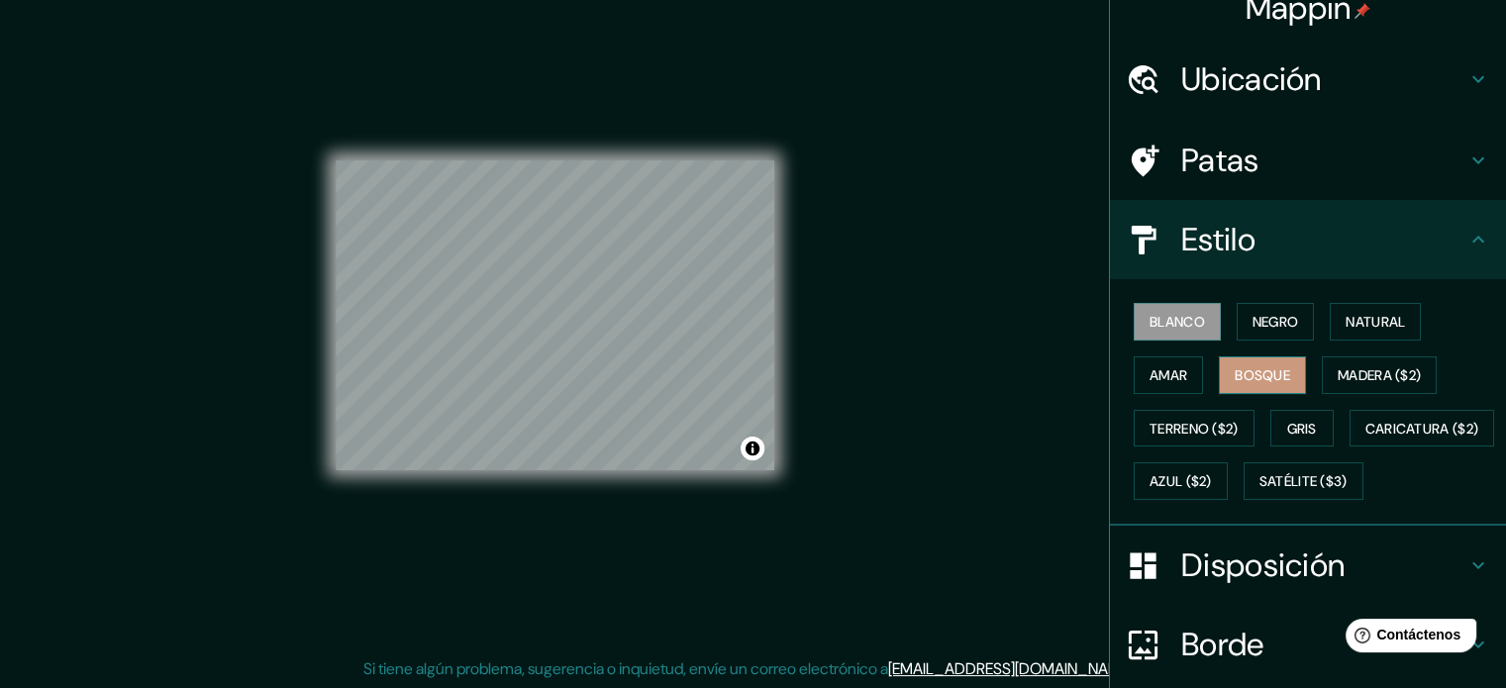
click at [1234, 363] on font "Bosque" at bounding box center [1261, 375] width 55 height 26
click at [1181, 367] on button "Amar" at bounding box center [1167, 375] width 69 height 38
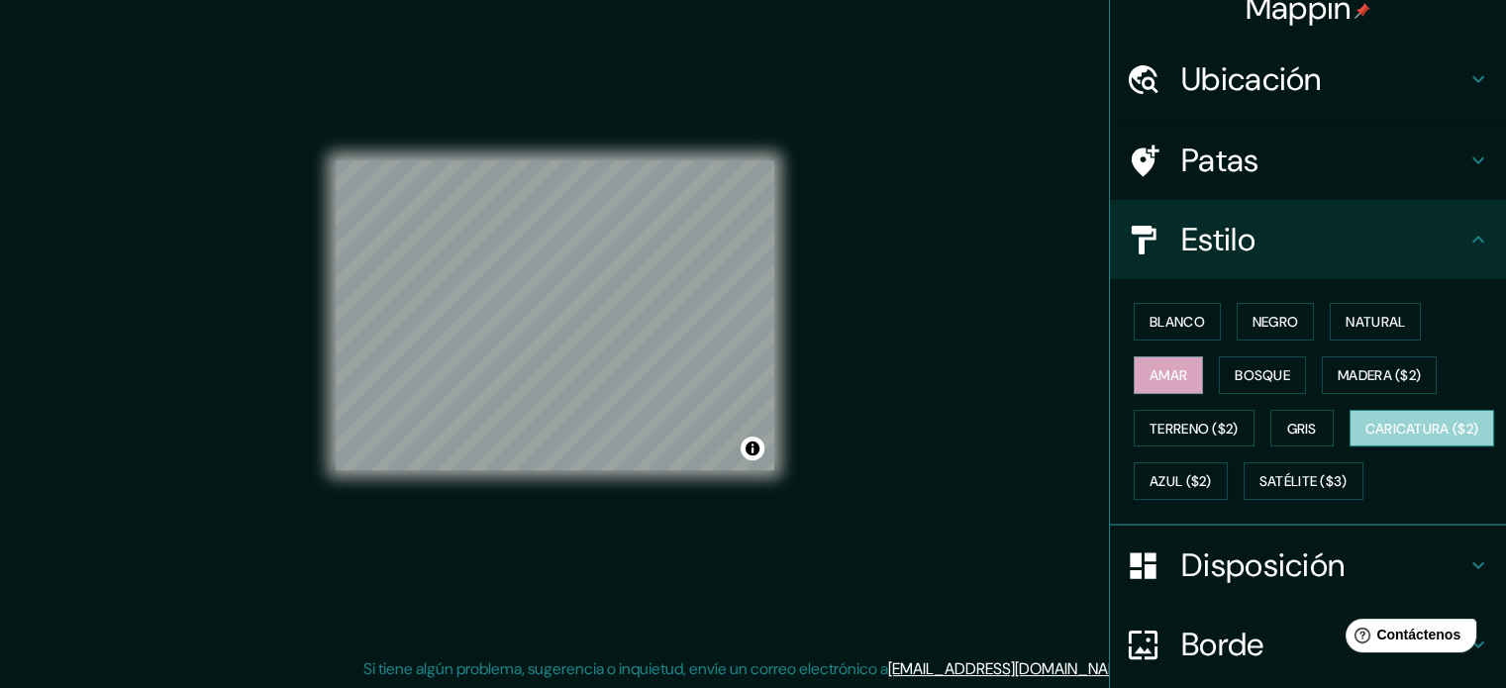
click at [1365, 438] on font "Caricatura ($2)" at bounding box center [1422, 429] width 114 height 18
click at [1275, 332] on font "Negro" at bounding box center [1275, 322] width 47 height 26
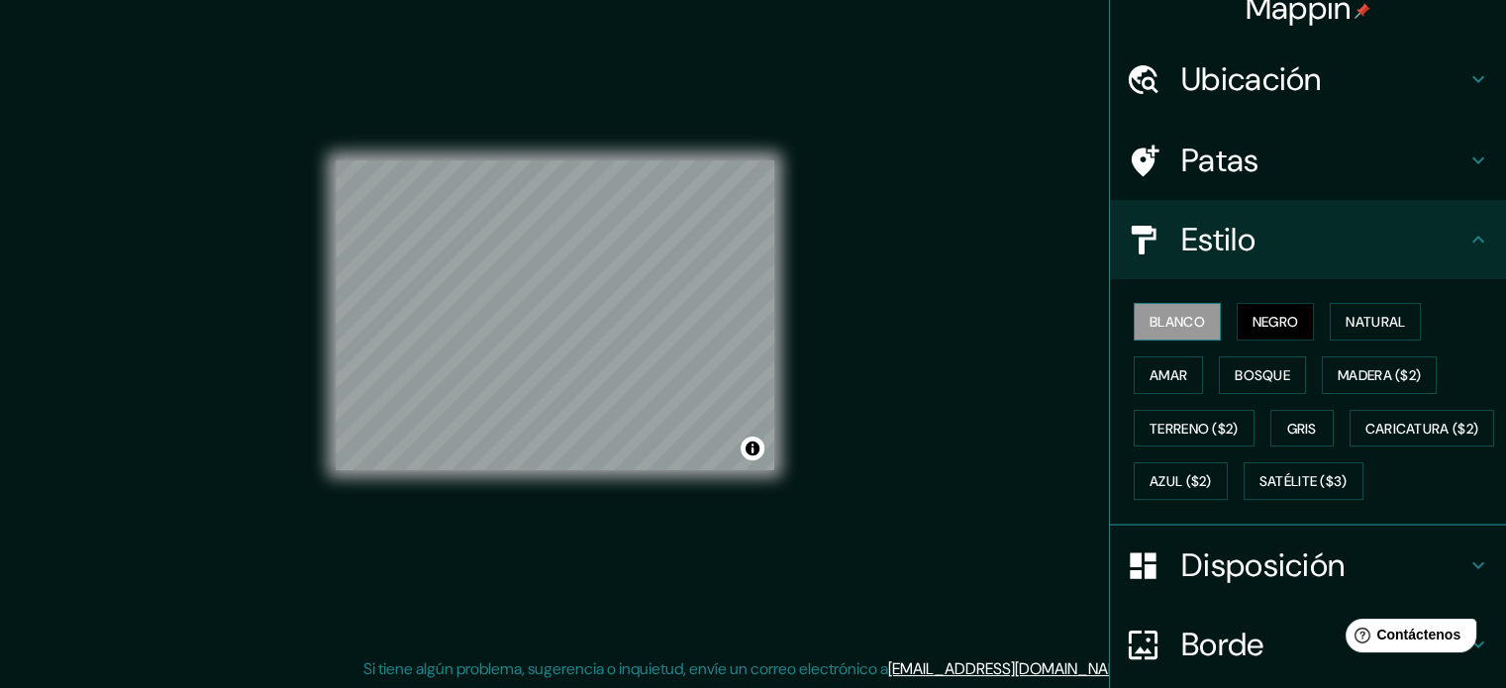
click at [1180, 329] on font "Blanco" at bounding box center [1176, 322] width 55 height 18
click at [1352, 362] on font "Madera ($2)" at bounding box center [1378, 375] width 83 height 26
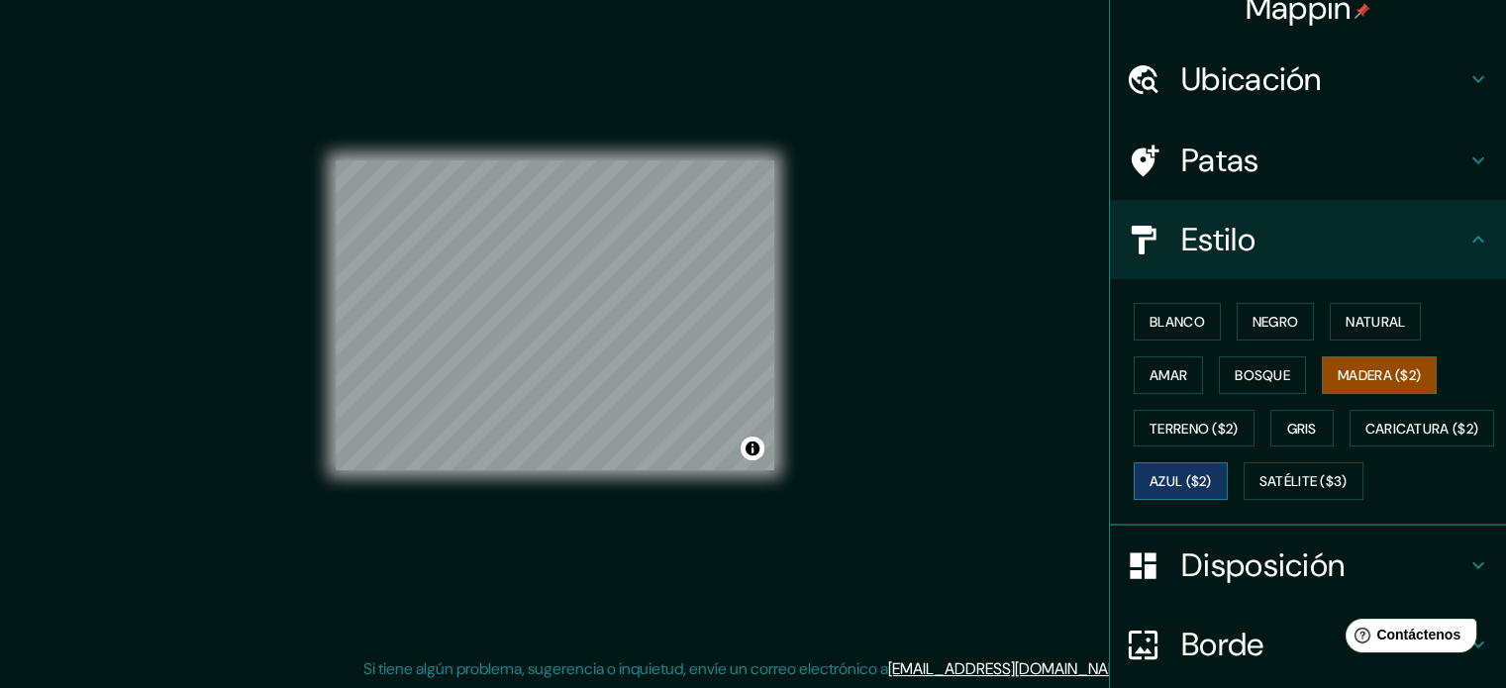
click at [1227, 478] on button "Azul ($2)" at bounding box center [1180, 481] width 94 height 38
